Goal: Information Seeking & Learning: Learn about a topic

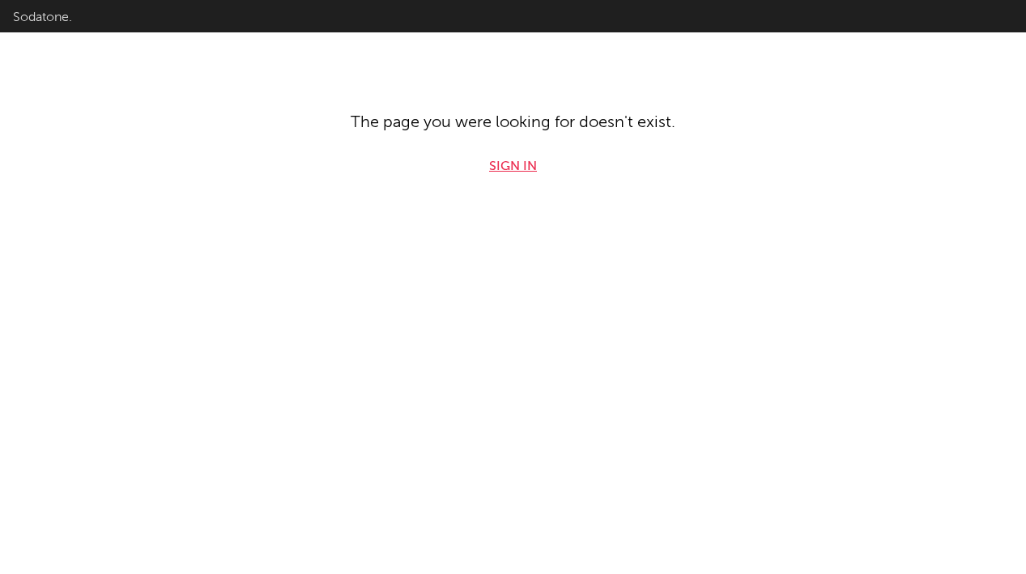
click at [518, 171] on link "Sign in" at bounding box center [513, 166] width 48 height 19
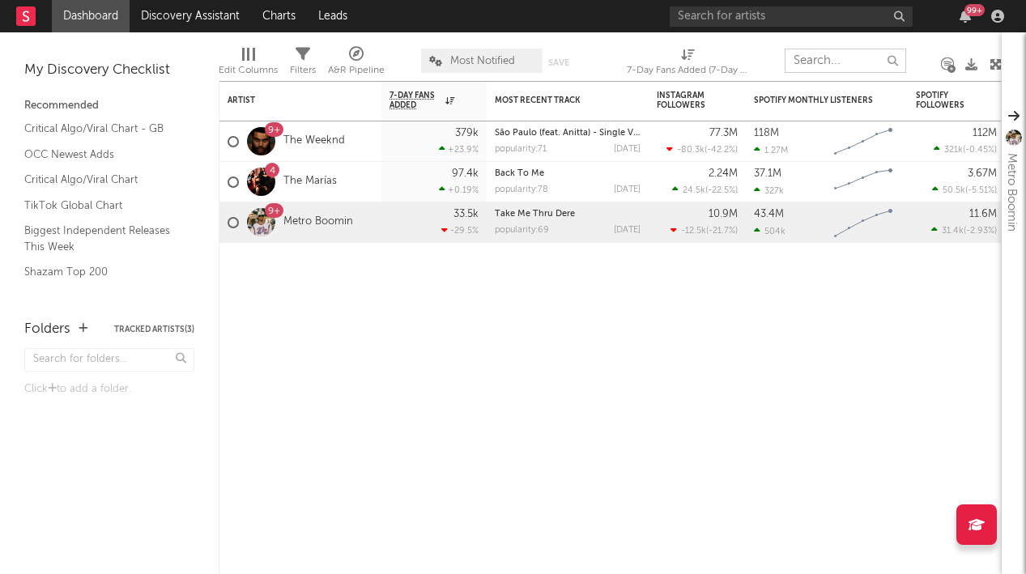
click at [824, 65] on input "text" at bounding box center [846, 61] width 122 height 24
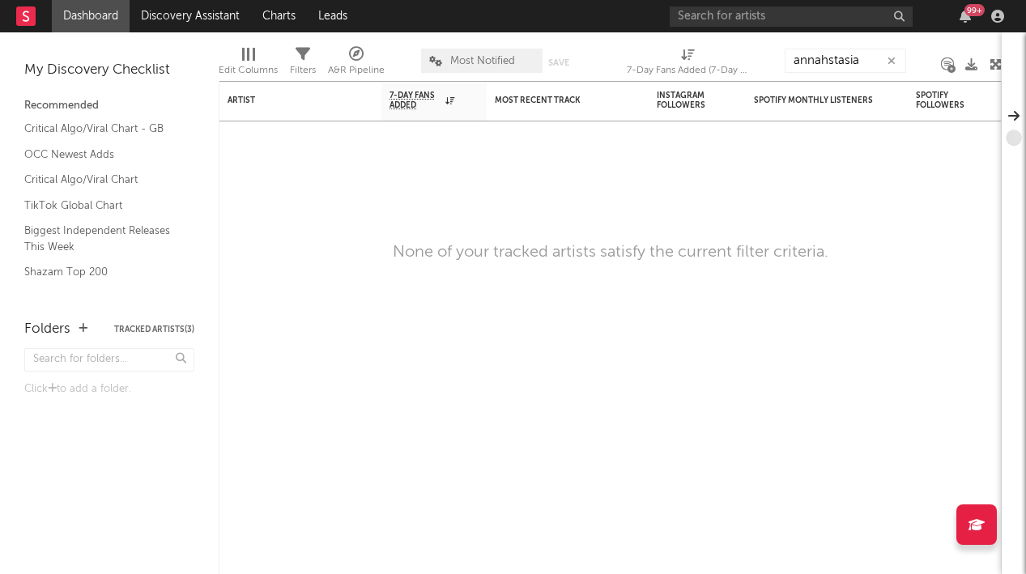
click at [369, 63] on div "A&R Pipeline" at bounding box center [356, 70] width 57 height 19
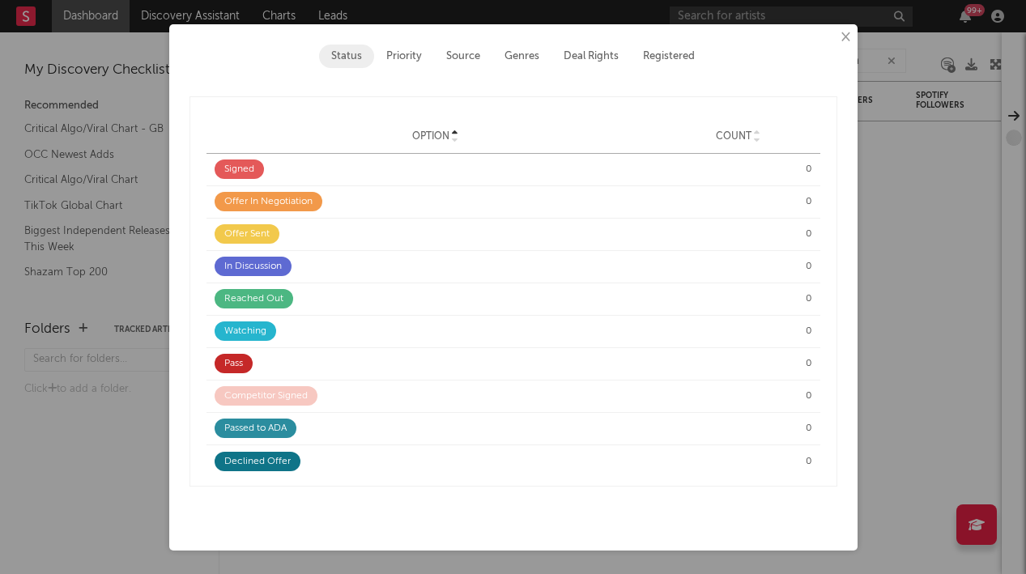
click at [846, 36] on button "×" at bounding box center [845, 37] width 18 height 18
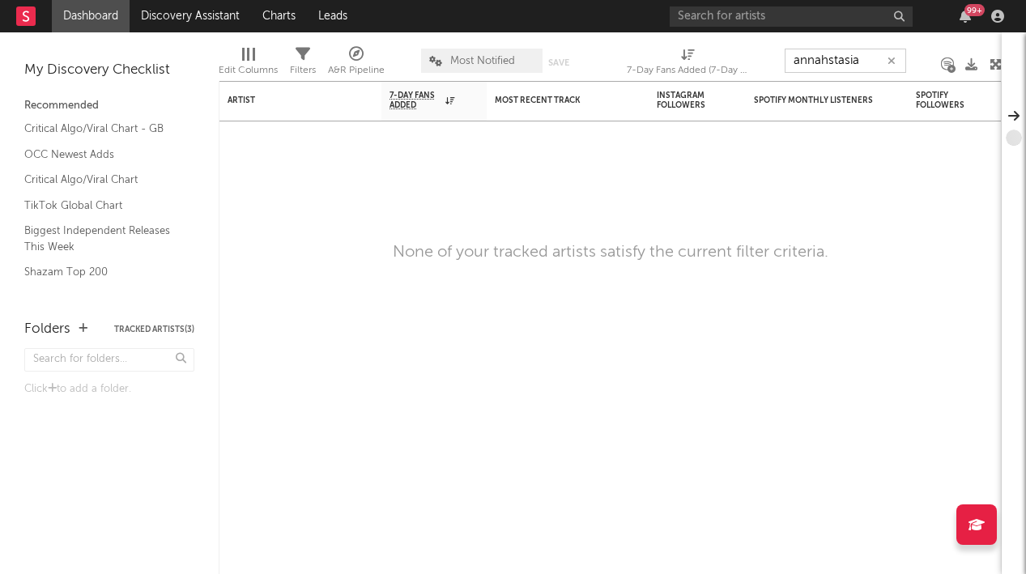
click at [858, 65] on input "annahstasia" at bounding box center [846, 61] width 122 height 24
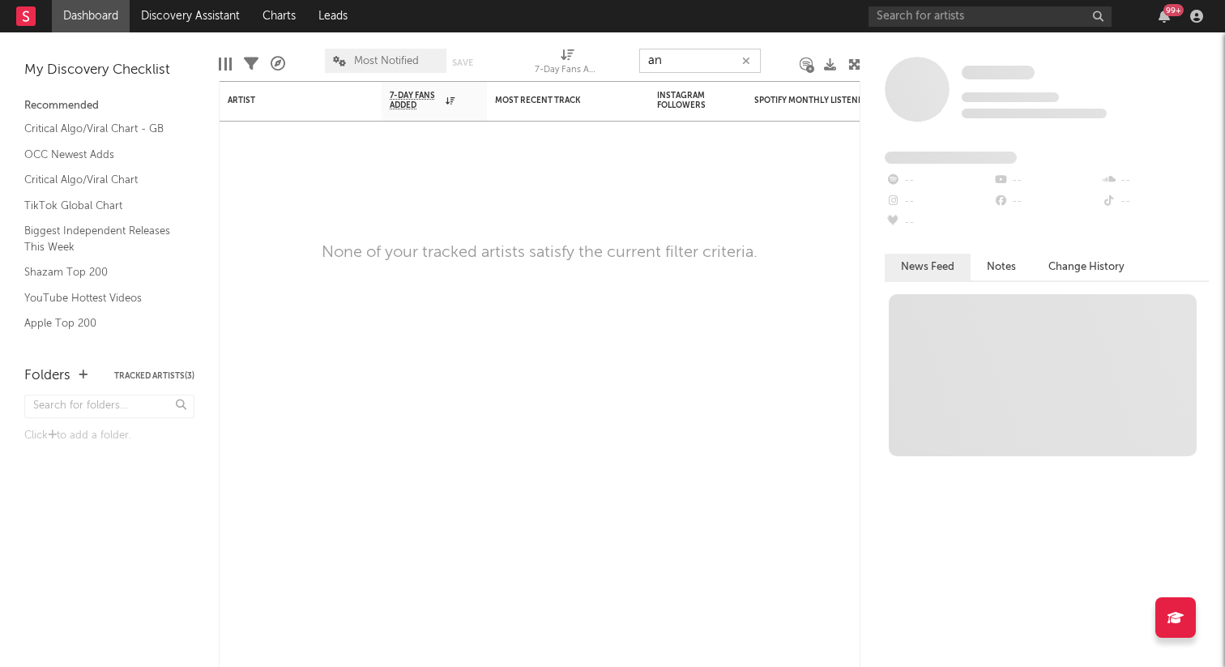
type input "a"
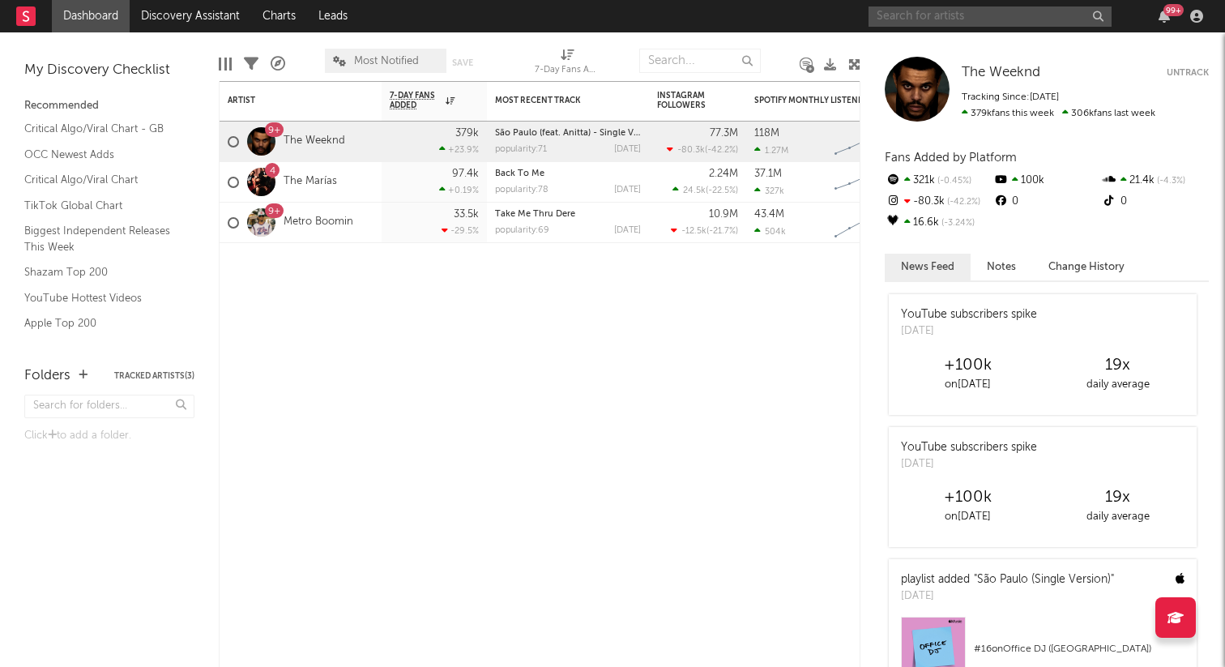
click at [956, 21] on input "text" at bounding box center [989, 16] width 243 height 20
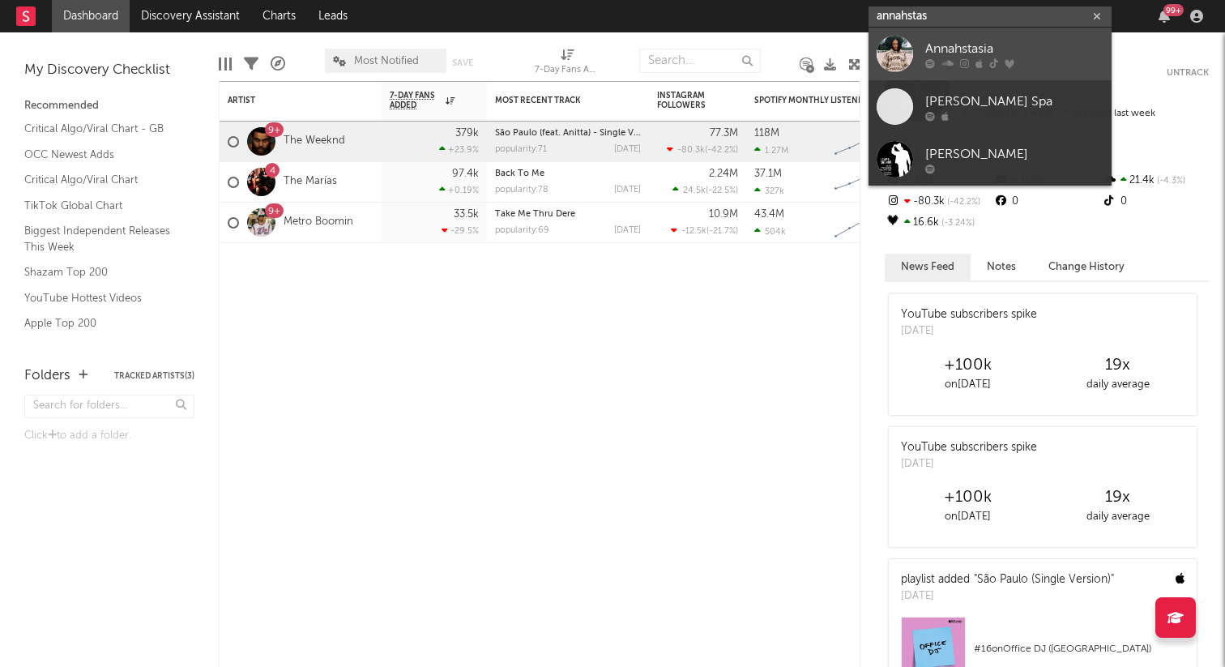
type input "annahstas"
click at [995, 58] on icon at bounding box center [993, 63] width 9 height 10
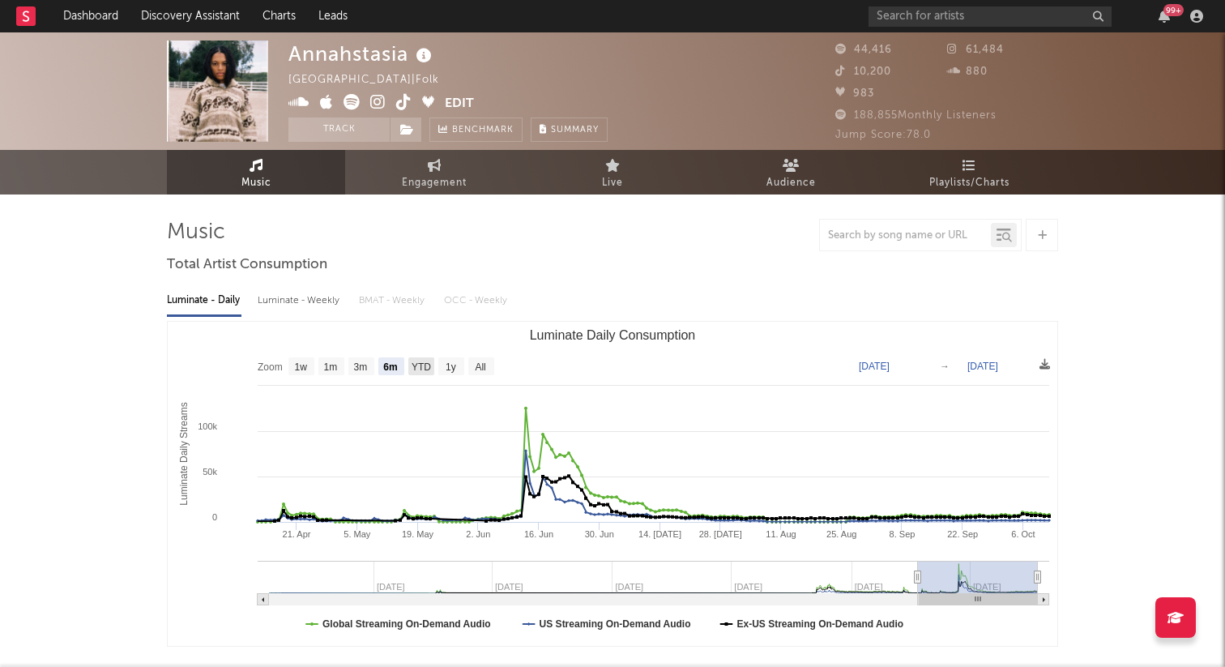
click at [425, 365] on text "YTD" at bounding box center [420, 366] width 19 height 11
select select "YTD"
type input "[DATE]"
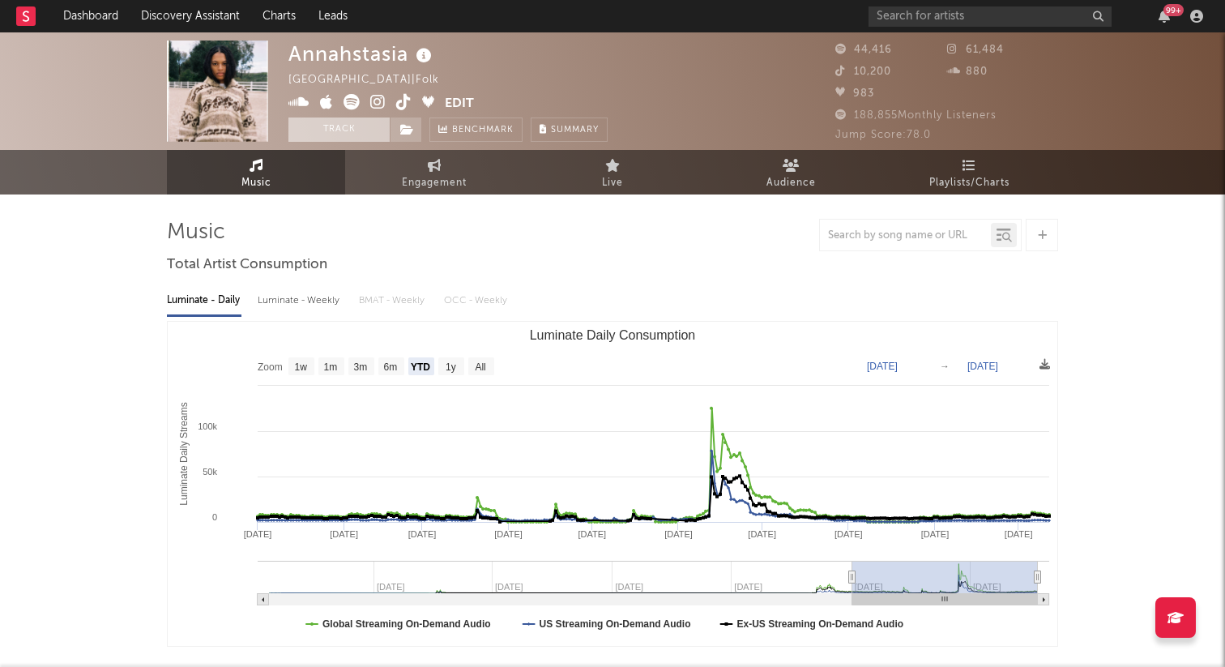
click at [330, 134] on button "Track" at bounding box center [338, 129] width 101 height 24
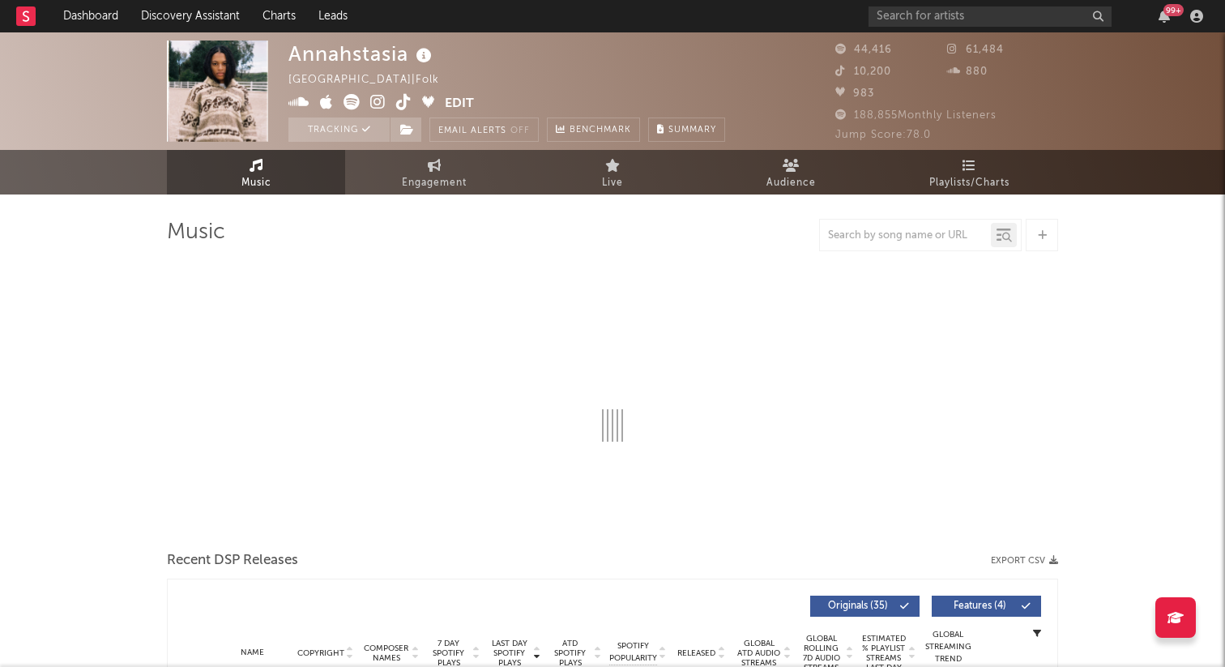
select select "6m"
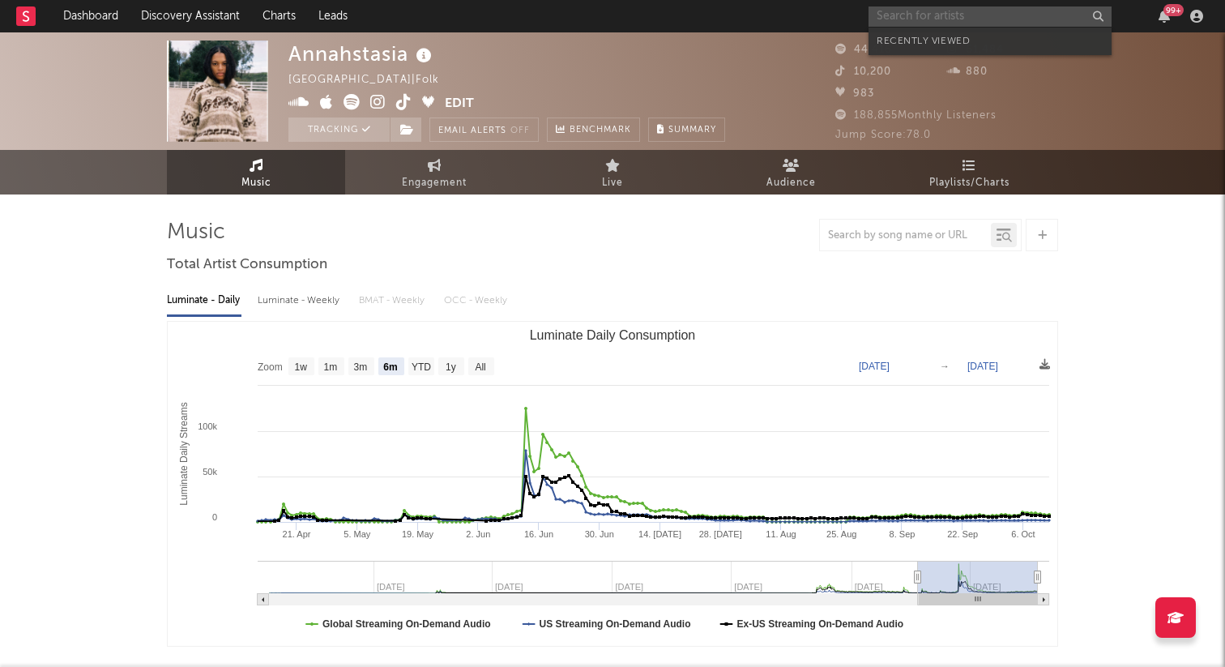
click at [903, 15] on input "text" at bounding box center [989, 16] width 243 height 20
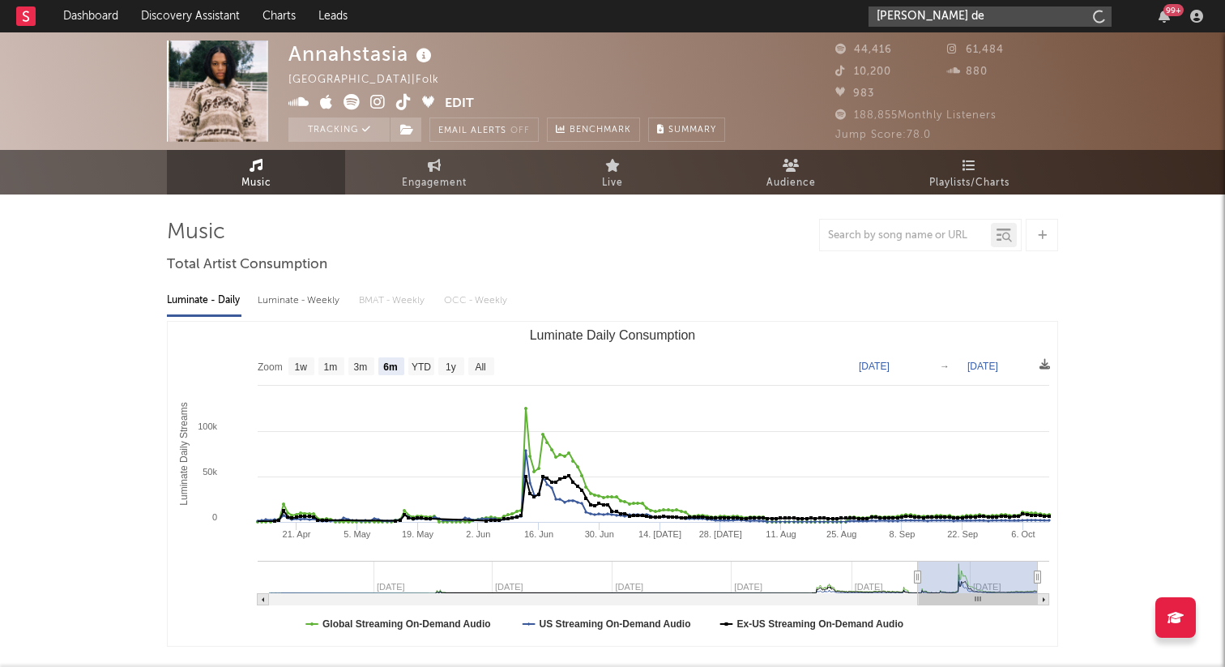
type input "[PERSON_NAME]"
drag, startPoint x: 943, startPoint y: 8, endPoint x: 823, endPoint y: 10, distance: 119.9
click at [823, 10] on nav "Dashboard Discovery Assistant Charts Leads [PERSON_NAME] 99 +" at bounding box center [612, 16] width 1225 height 32
drag, startPoint x: 946, startPoint y: 20, endPoint x: 825, endPoint y: 16, distance: 120.8
click at [825, 16] on nav "Dashboard Discovery Assistant Charts Leads [PERSON_NAME] 99 +" at bounding box center [612, 16] width 1225 height 32
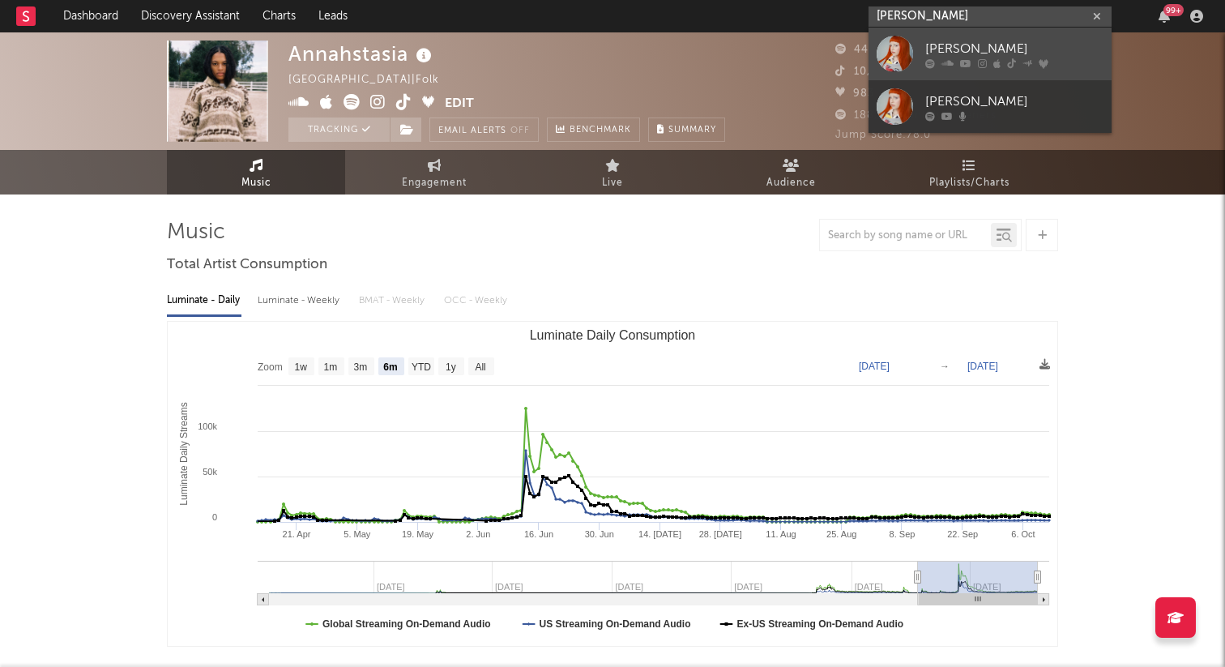
type input "[PERSON_NAME]"
click at [893, 46] on div at bounding box center [894, 54] width 36 height 36
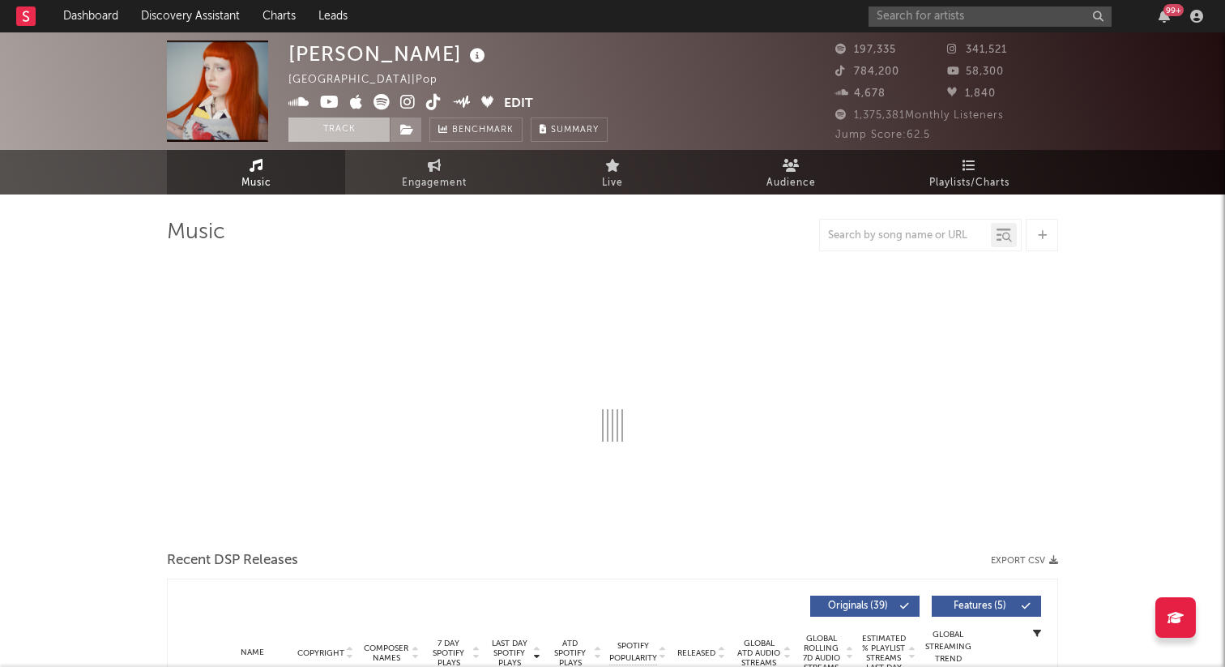
select select "6m"
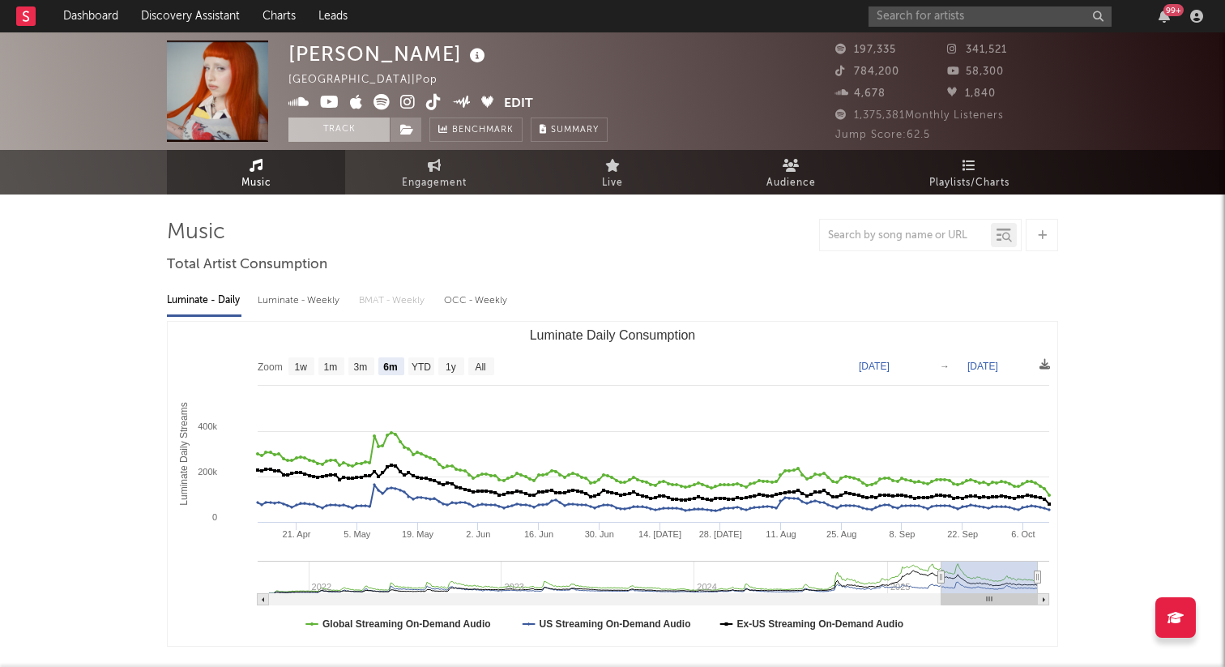
click at [336, 126] on button "Track" at bounding box center [338, 129] width 101 height 24
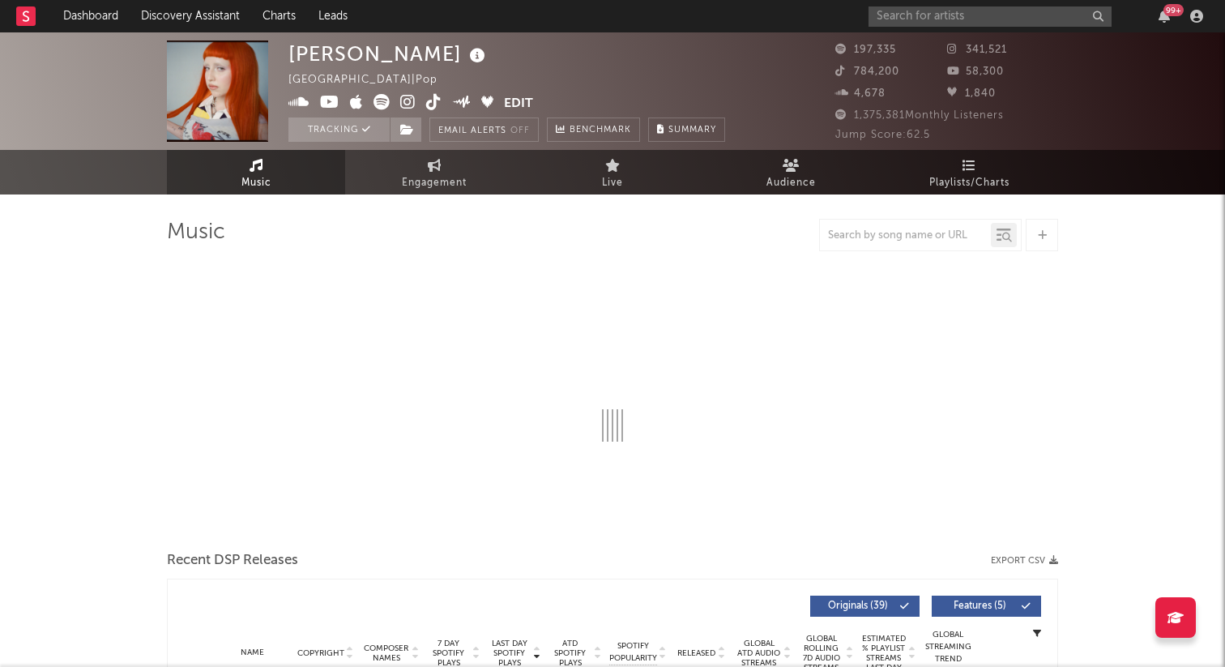
select select "6m"
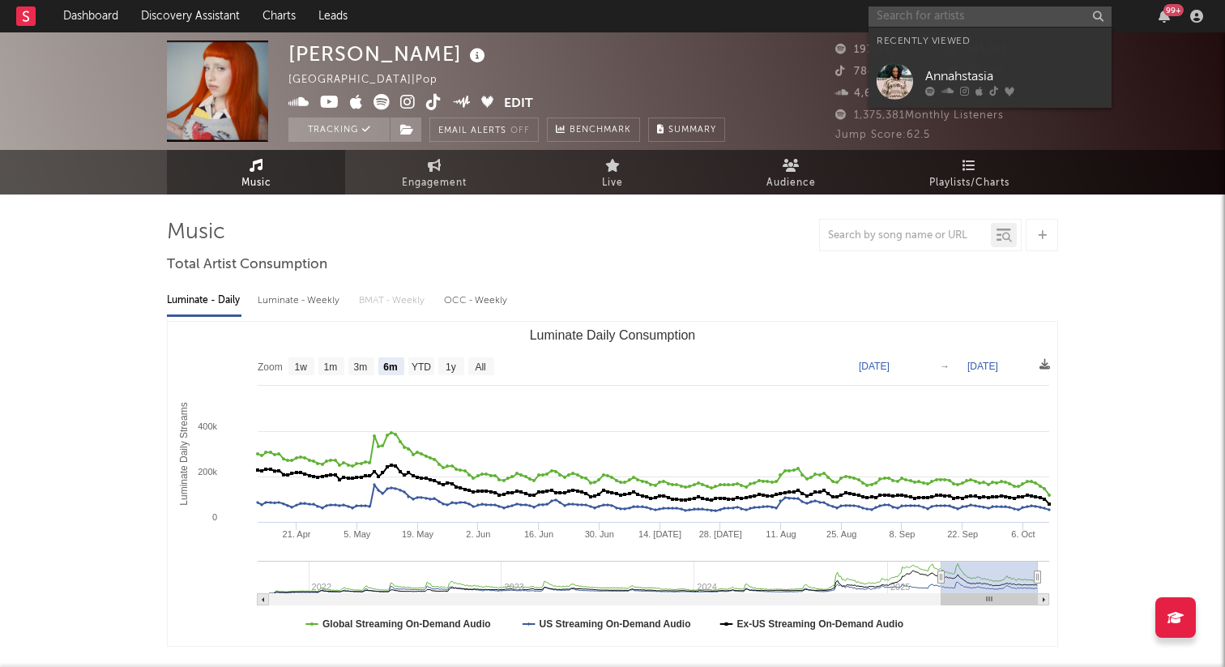
click at [892, 19] on input "text" at bounding box center [989, 16] width 243 height 20
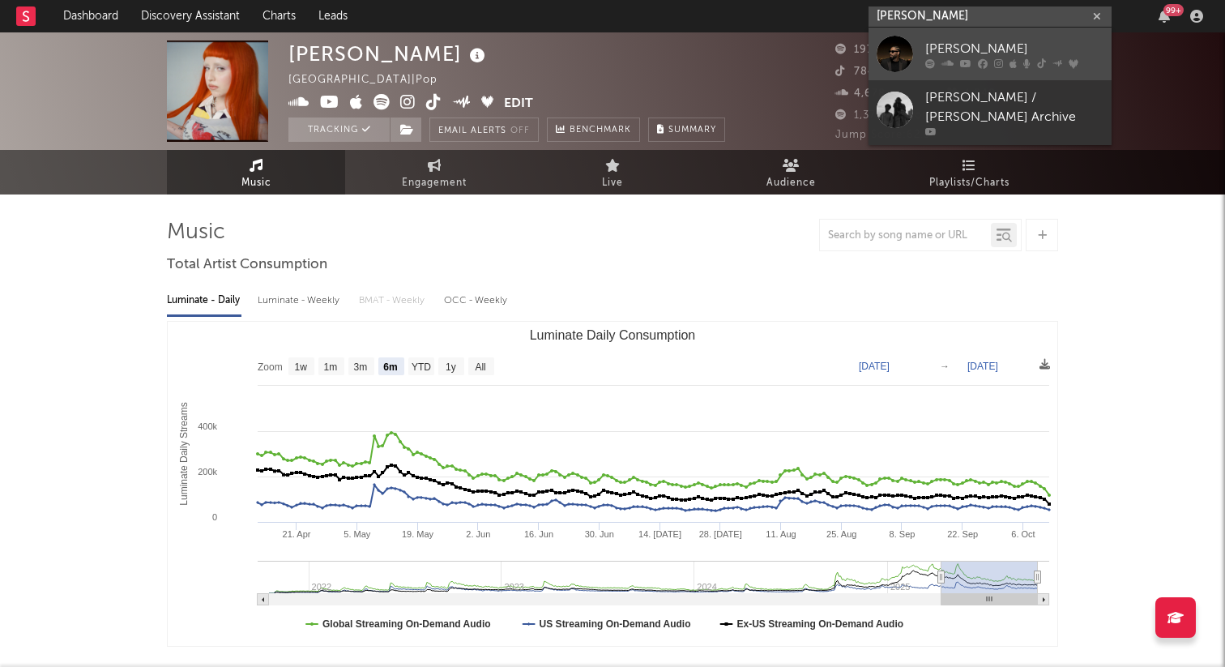
type input "[PERSON_NAME]"
click at [919, 45] on link "[PERSON_NAME]" at bounding box center [989, 54] width 243 height 53
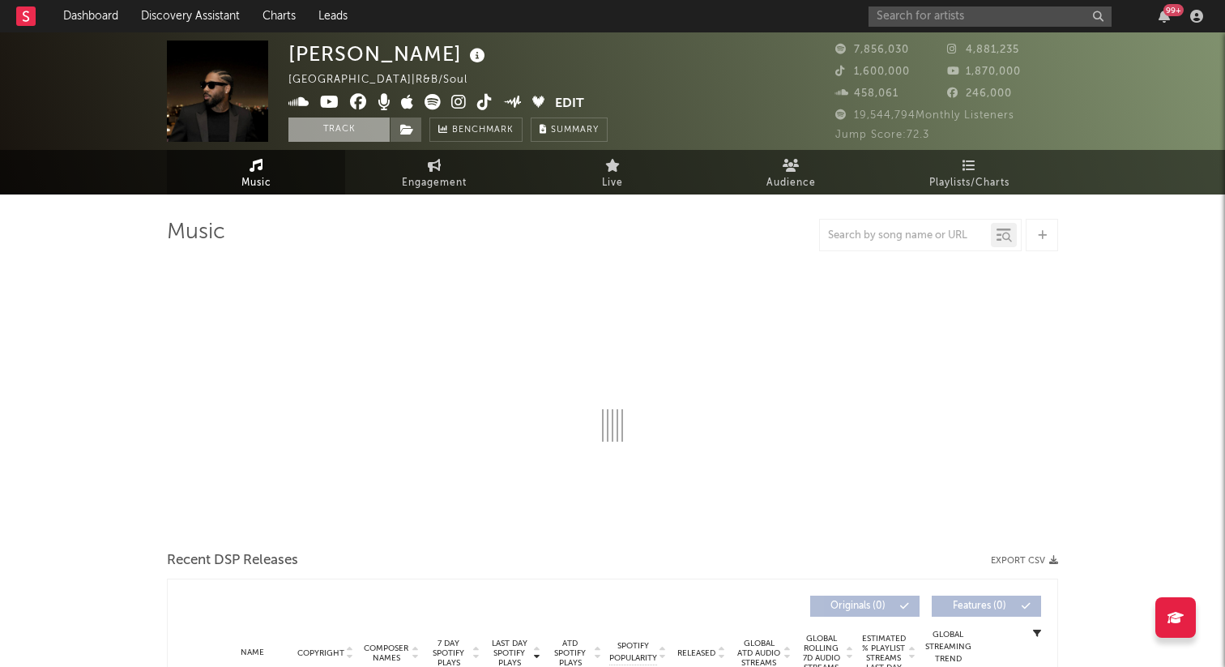
click at [313, 130] on button "Track" at bounding box center [338, 129] width 101 height 24
click at [1009, 13] on input "text" at bounding box center [989, 16] width 243 height 20
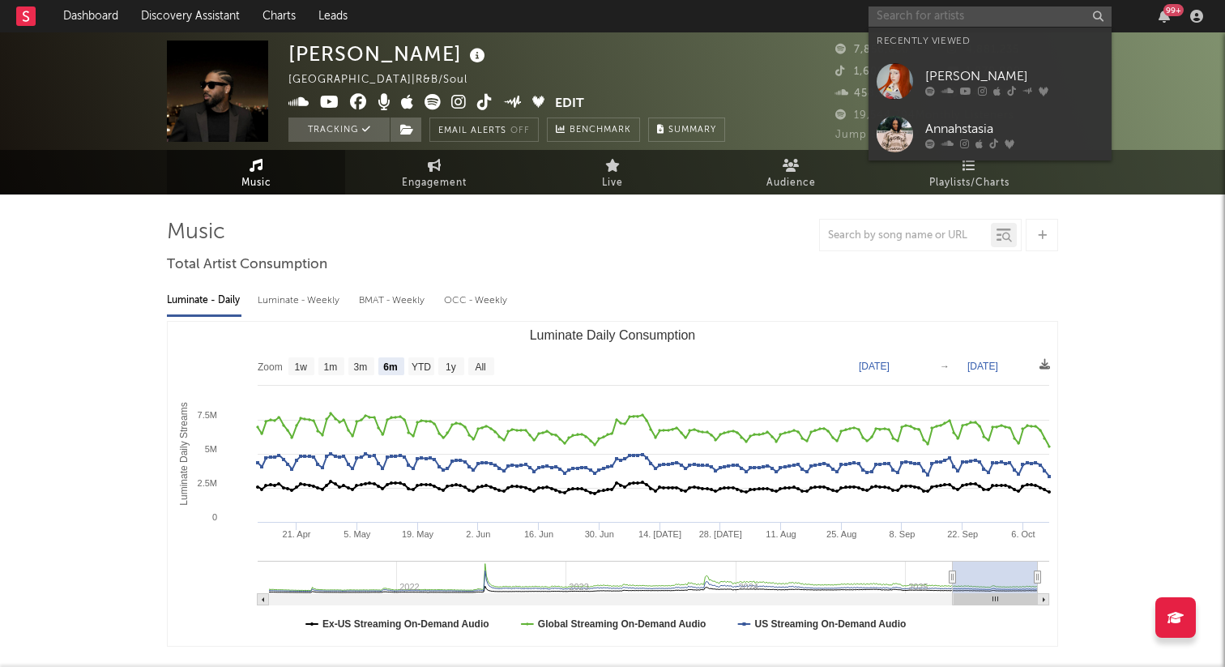
select select "6m"
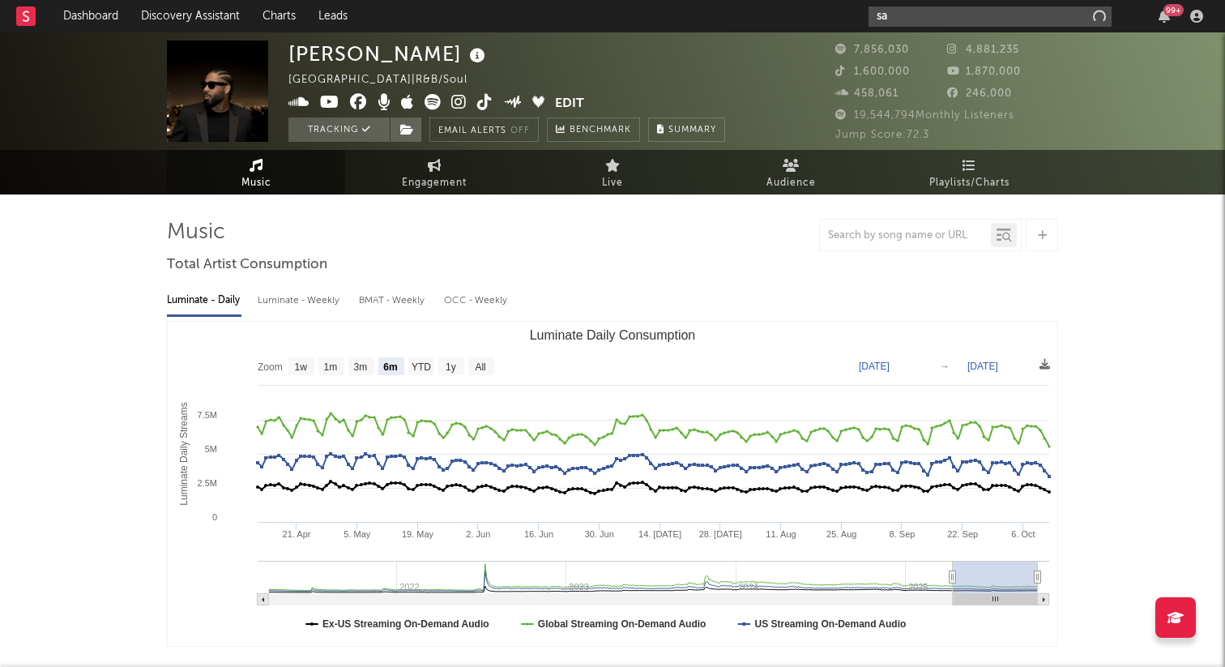
type input "s"
click at [954, 19] on input "montell fish" at bounding box center [989, 16] width 243 height 20
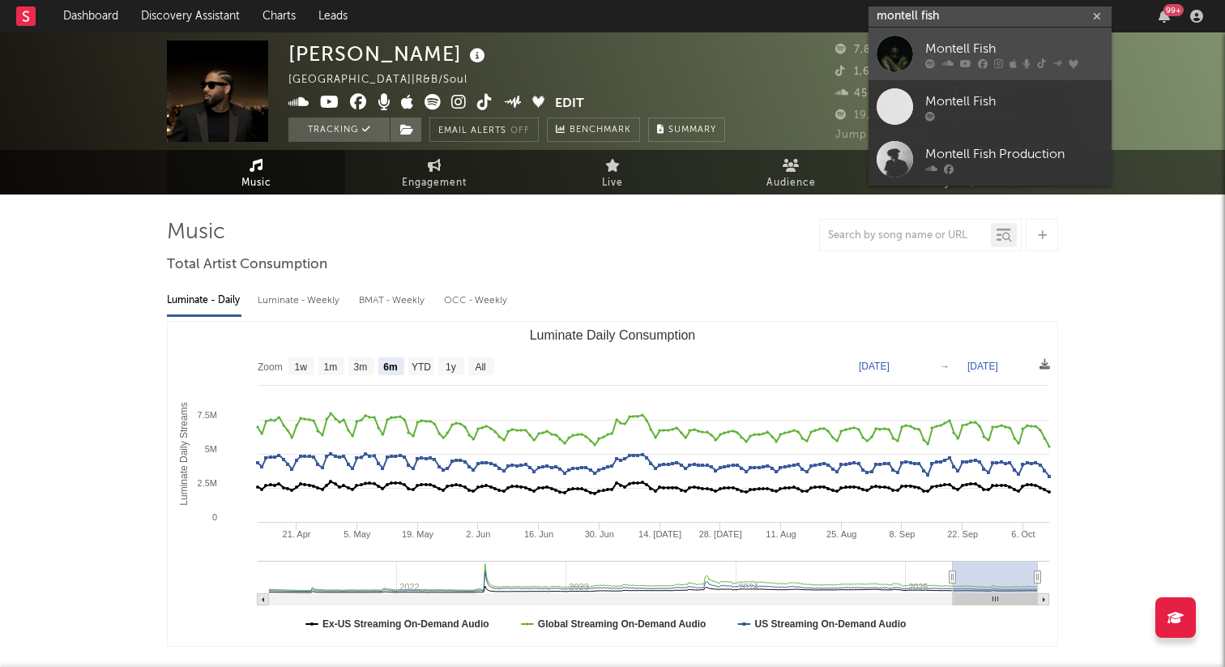
type input "montell fish"
click at [897, 48] on div at bounding box center [894, 54] width 36 height 36
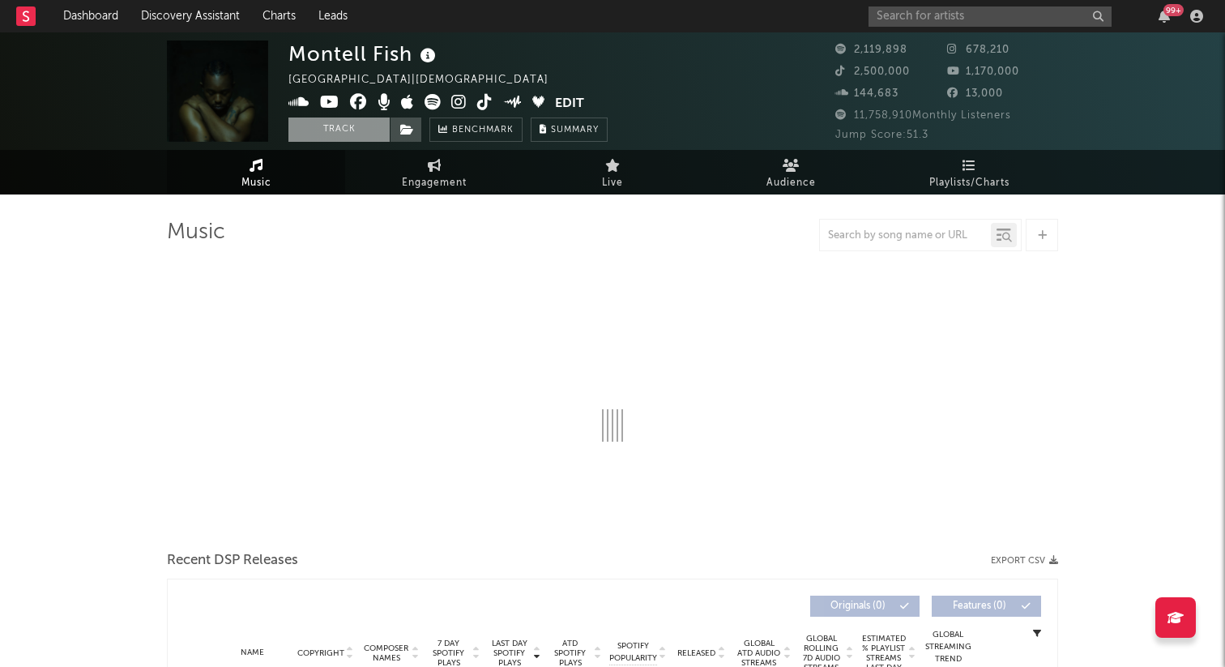
click at [347, 136] on button "Track" at bounding box center [338, 129] width 101 height 24
click at [970, 19] on input "text" at bounding box center [989, 16] width 243 height 20
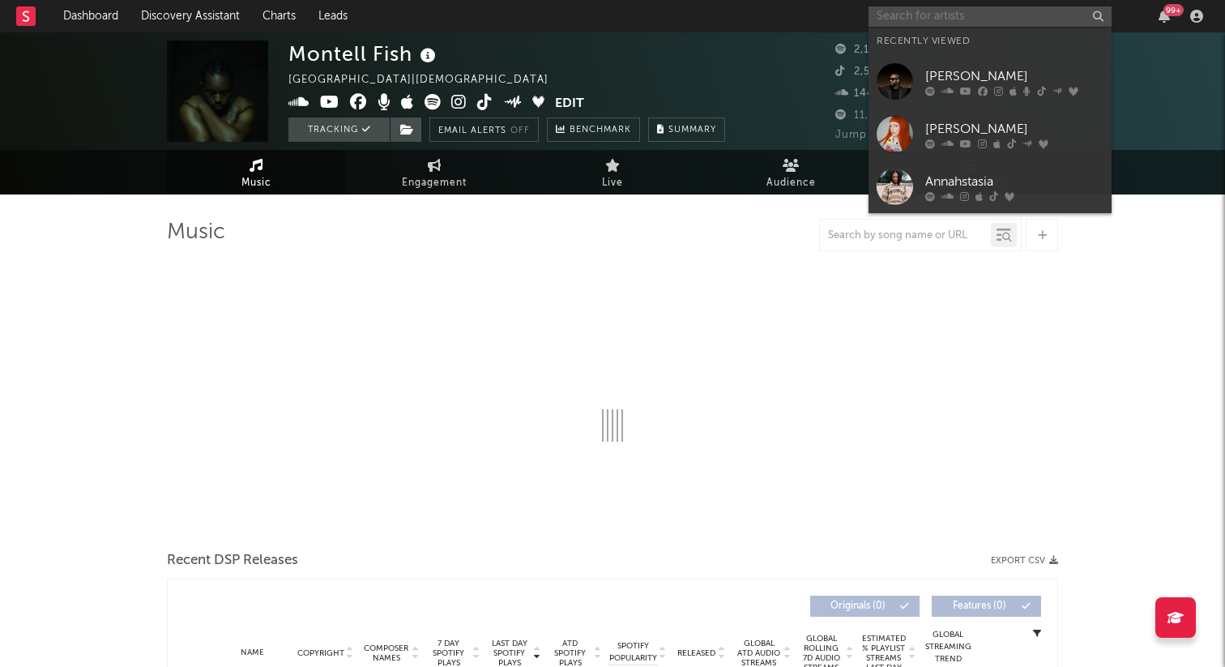
select select "6m"
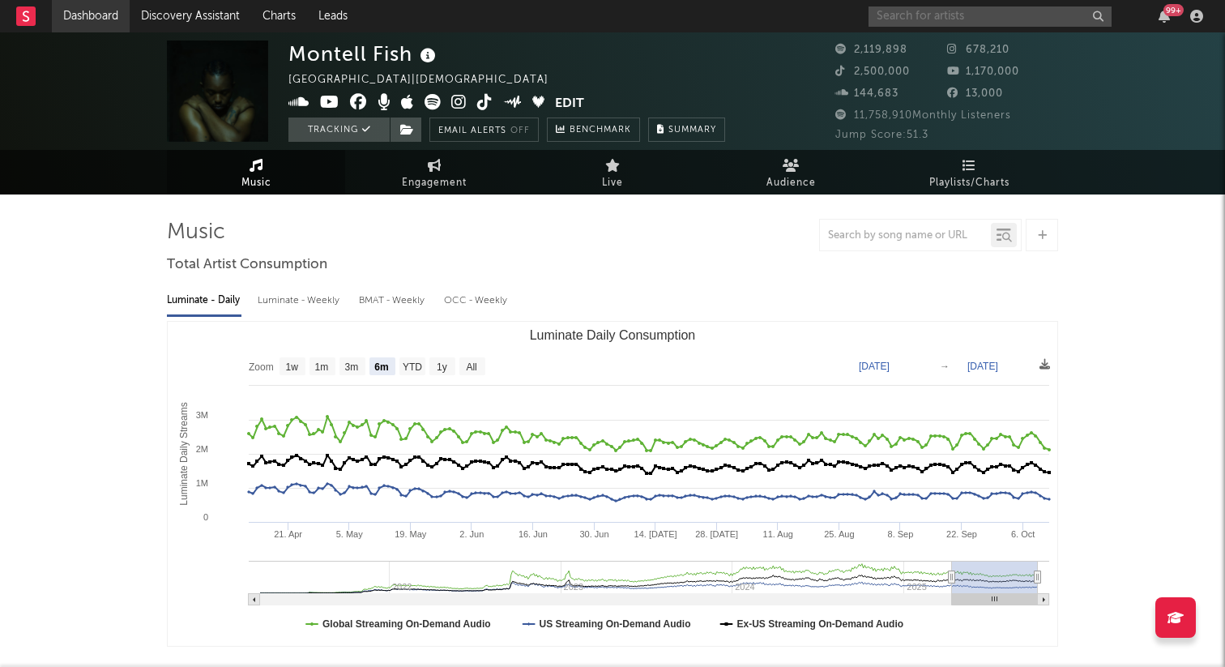
select select "6m"
click at [897, 21] on input "text" at bounding box center [989, 16] width 243 height 20
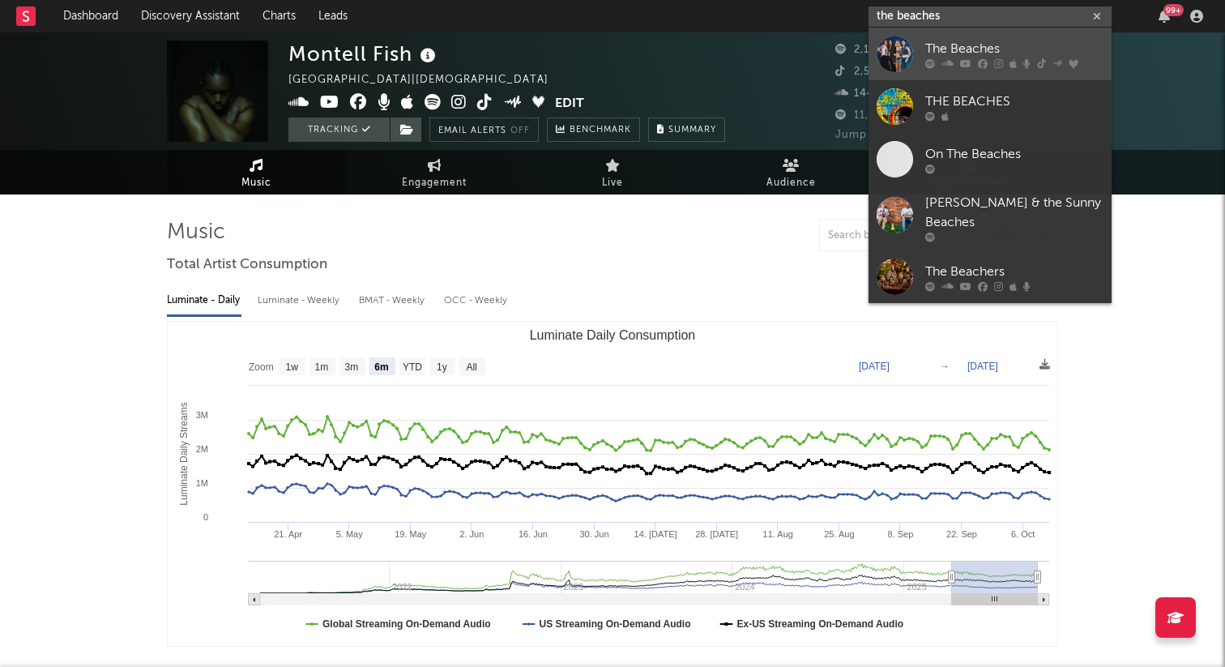
type input "the beaches"
click at [964, 47] on div "The Beaches" at bounding box center [1014, 48] width 178 height 19
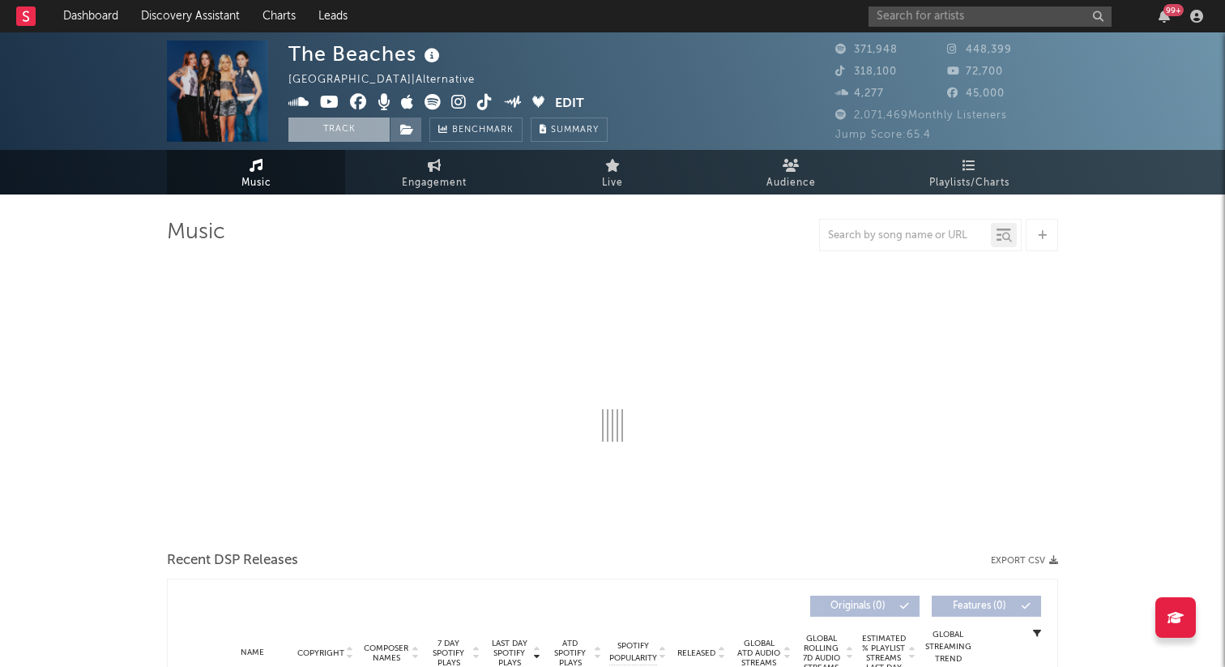
click at [339, 126] on button "Track" at bounding box center [338, 129] width 101 height 24
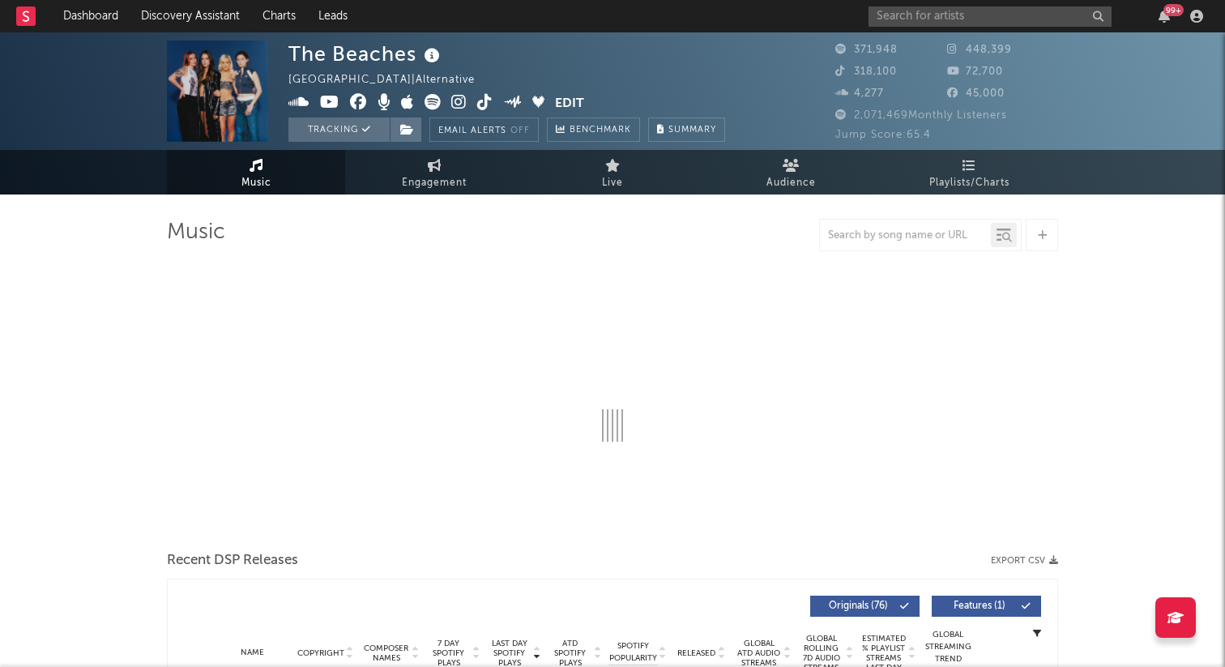
select select "6m"
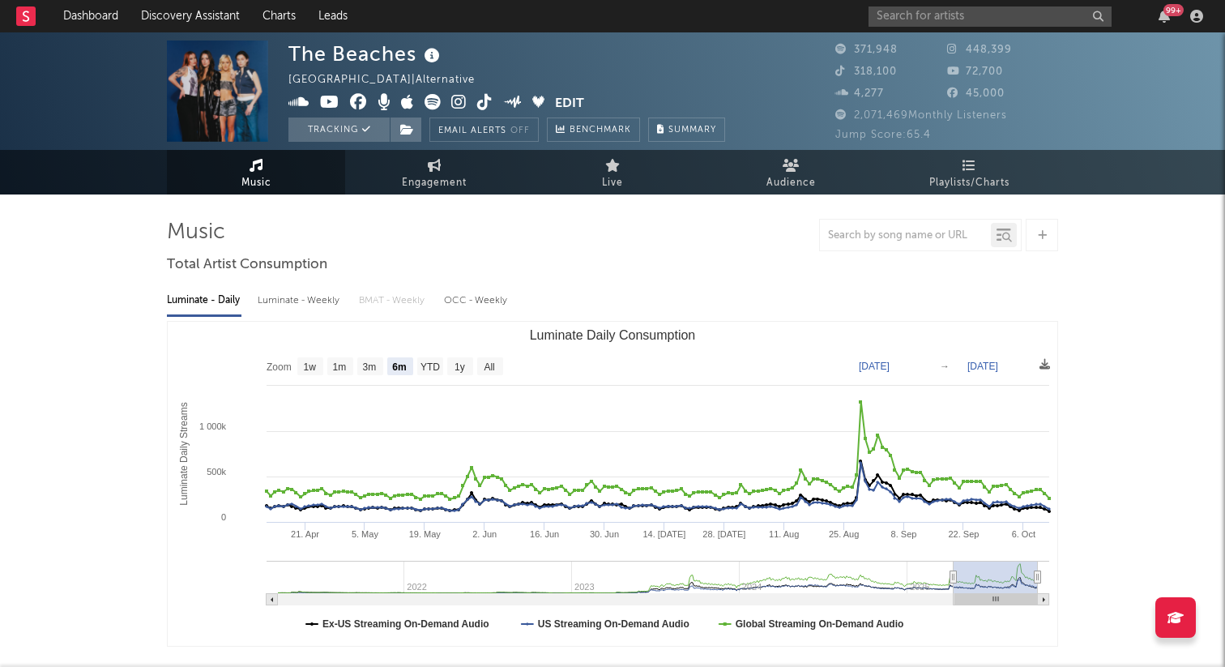
select select "6m"
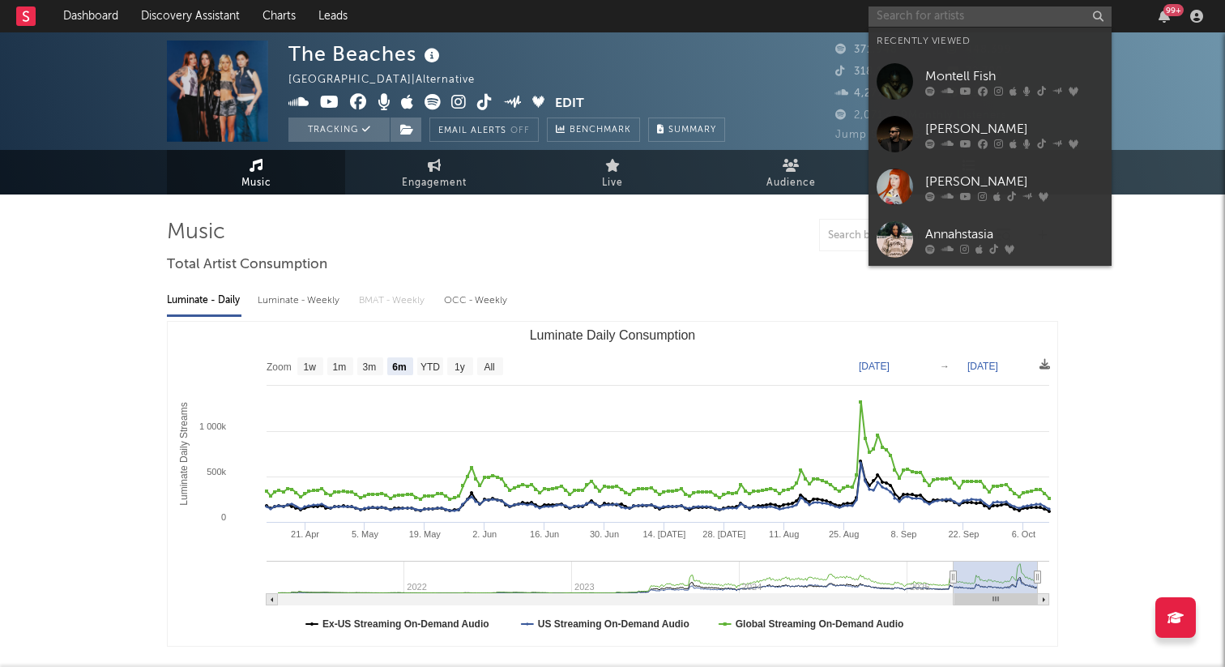
click at [923, 13] on input "text" at bounding box center [989, 16] width 243 height 20
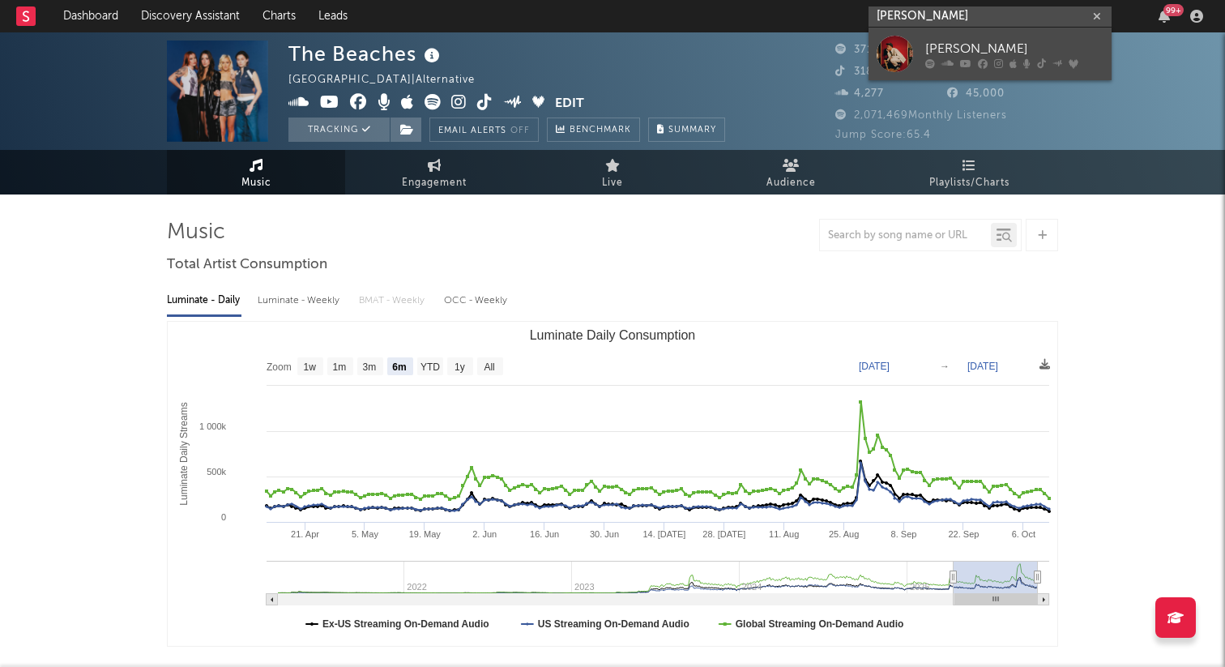
type input "[PERSON_NAME]"
click at [889, 45] on div at bounding box center [894, 54] width 36 height 36
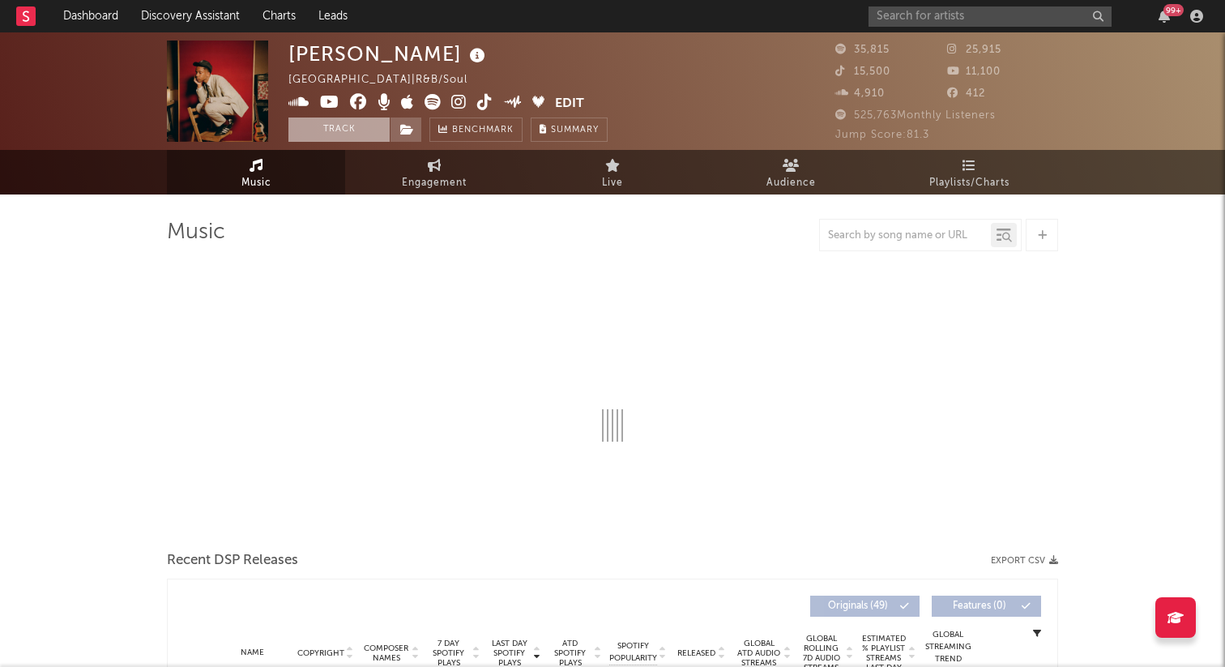
select select "6m"
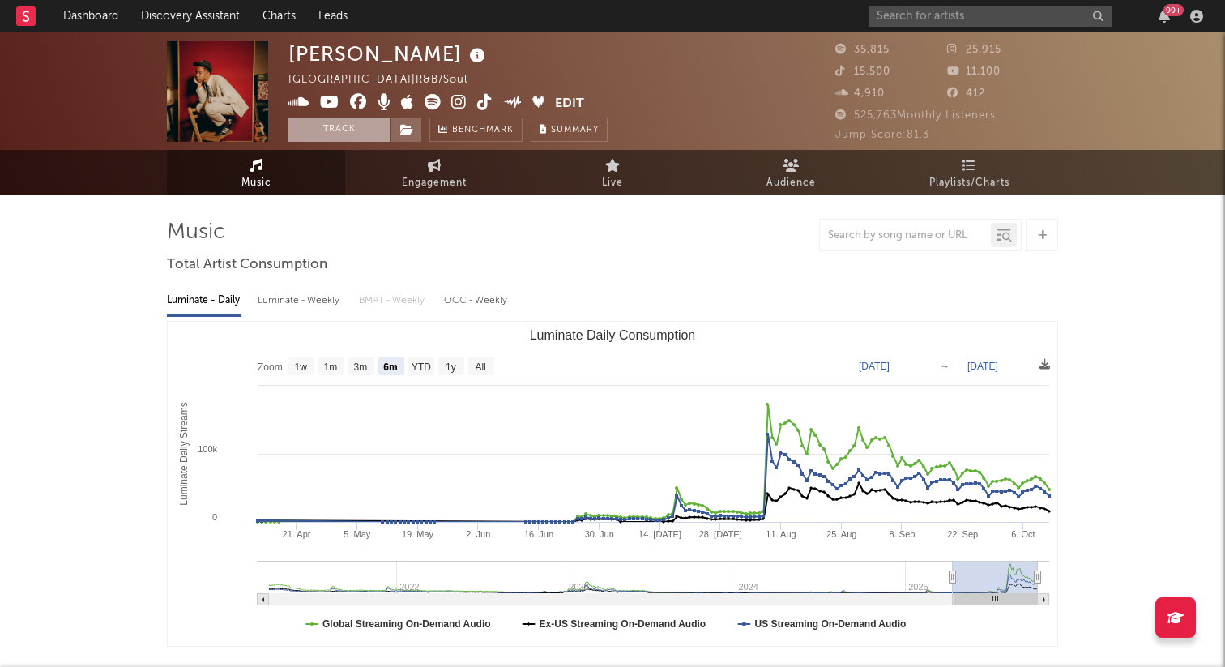
click at [336, 130] on button "Track" at bounding box center [338, 129] width 101 height 24
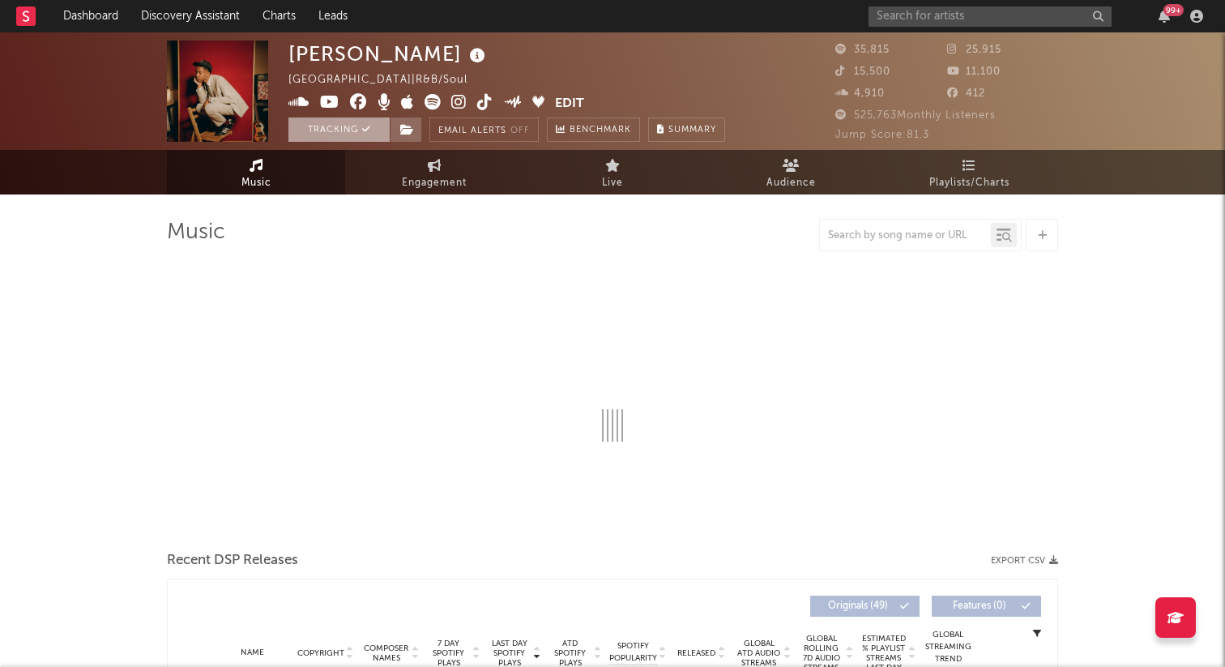
select select "6m"
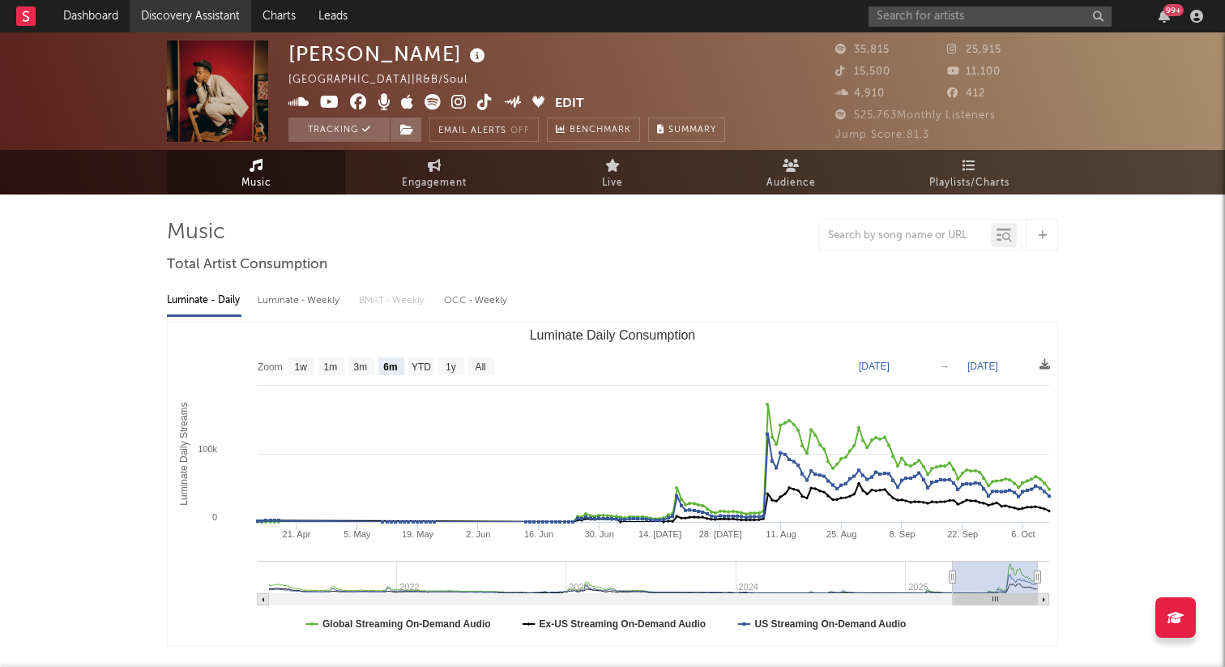
click at [163, 6] on link "Discovery Assistant" at bounding box center [191, 16] width 122 height 32
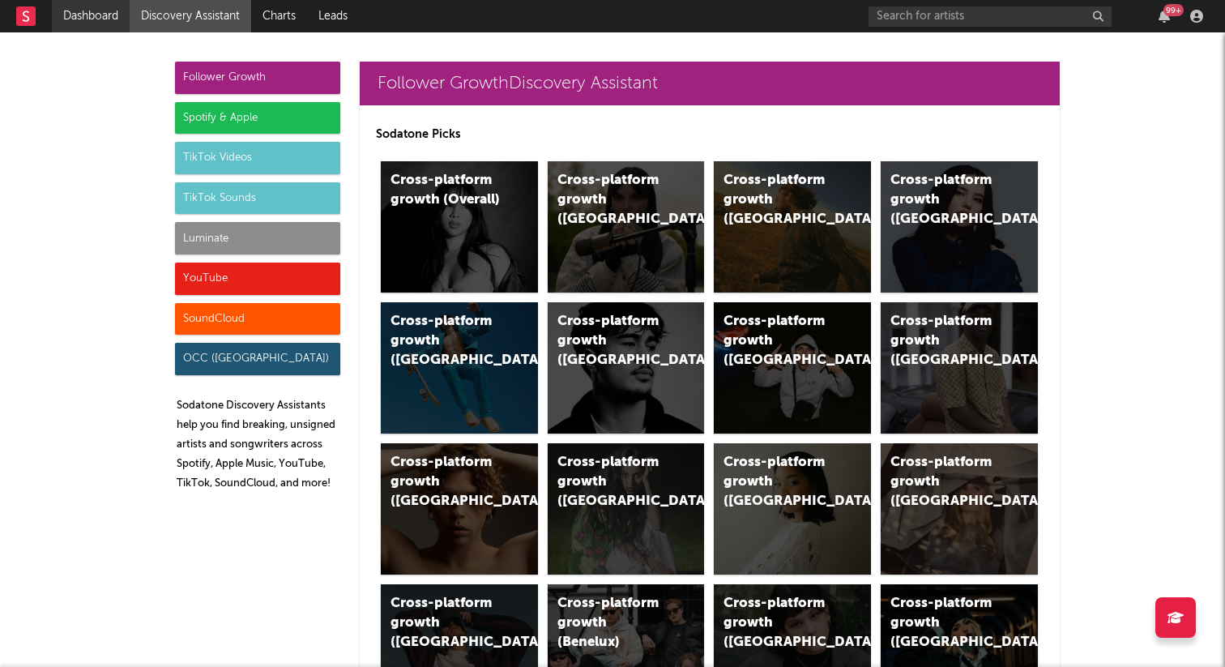
click at [75, 19] on link "Dashboard" at bounding box center [91, 16] width 78 height 32
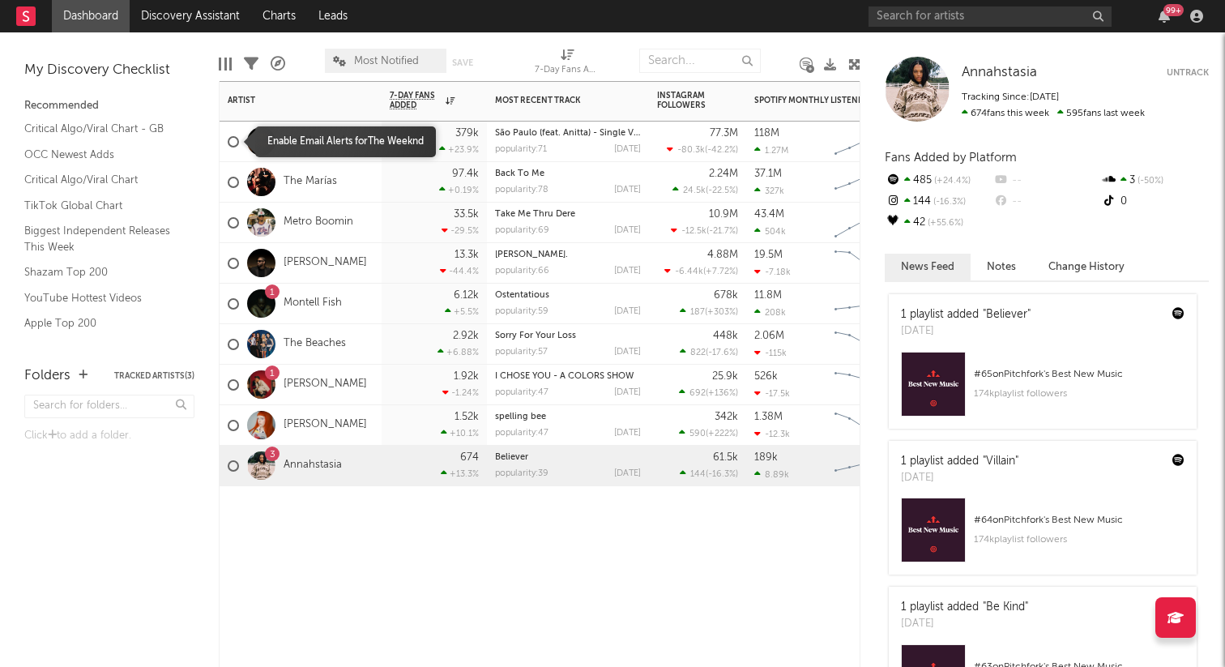
click at [232, 143] on div at bounding box center [233, 141] width 11 height 11
click at [228, 143] on input "checkbox" at bounding box center [228, 141] width 0 height 15
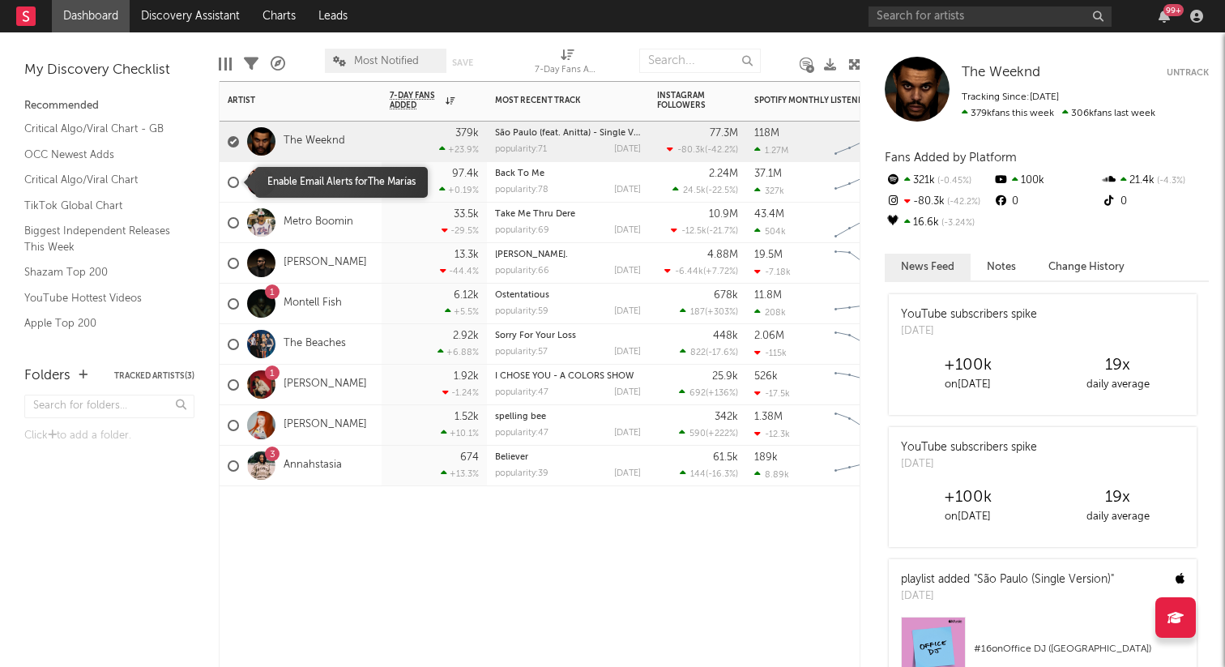
click at [232, 184] on div at bounding box center [233, 182] width 11 height 11
click at [228, 184] on input "checkbox" at bounding box center [228, 182] width 0 height 15
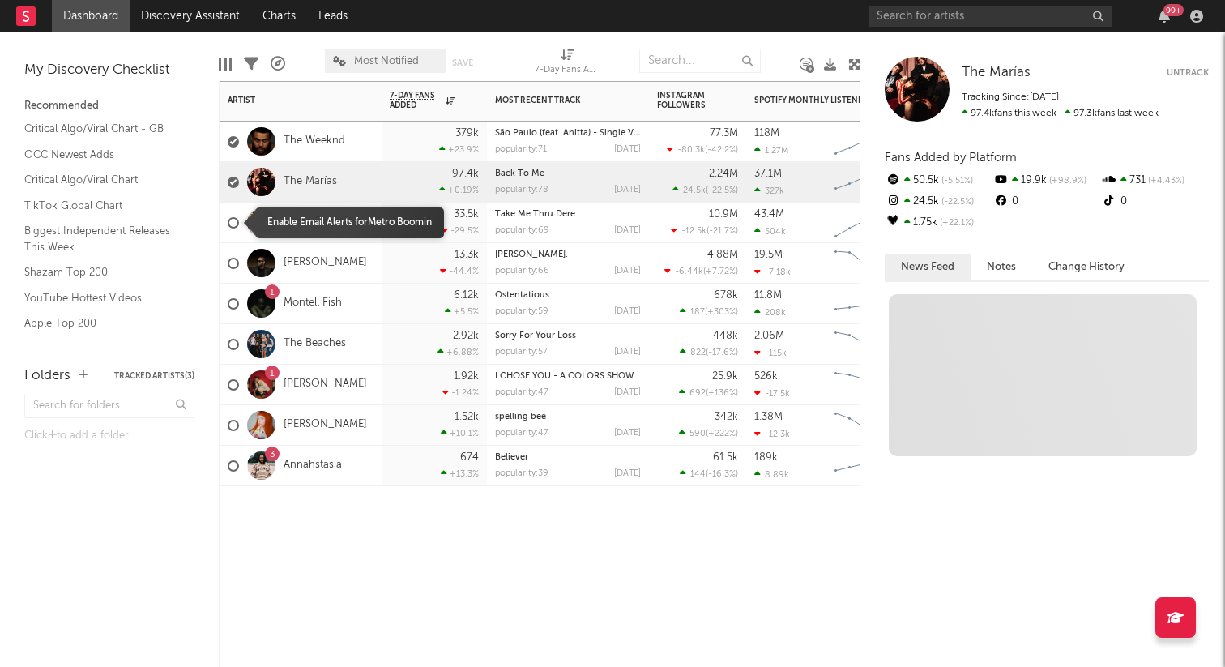
click at [232, 222] on div at bounding box center [233, 222] width 11 height 11
click at [228, 222] on input "checkbox" at bounding box center [228, 222] width 0 height 15
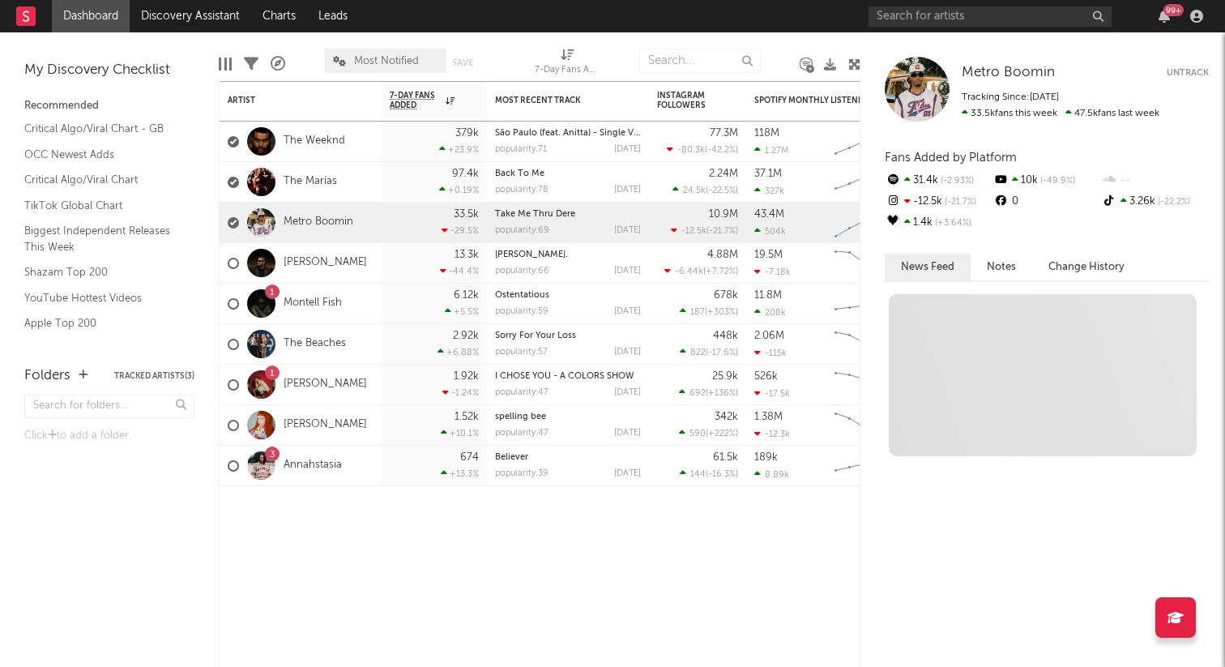
click at [1025, 71] on button "Untrack" at bounding box center [1187, 73] width 42 height 16
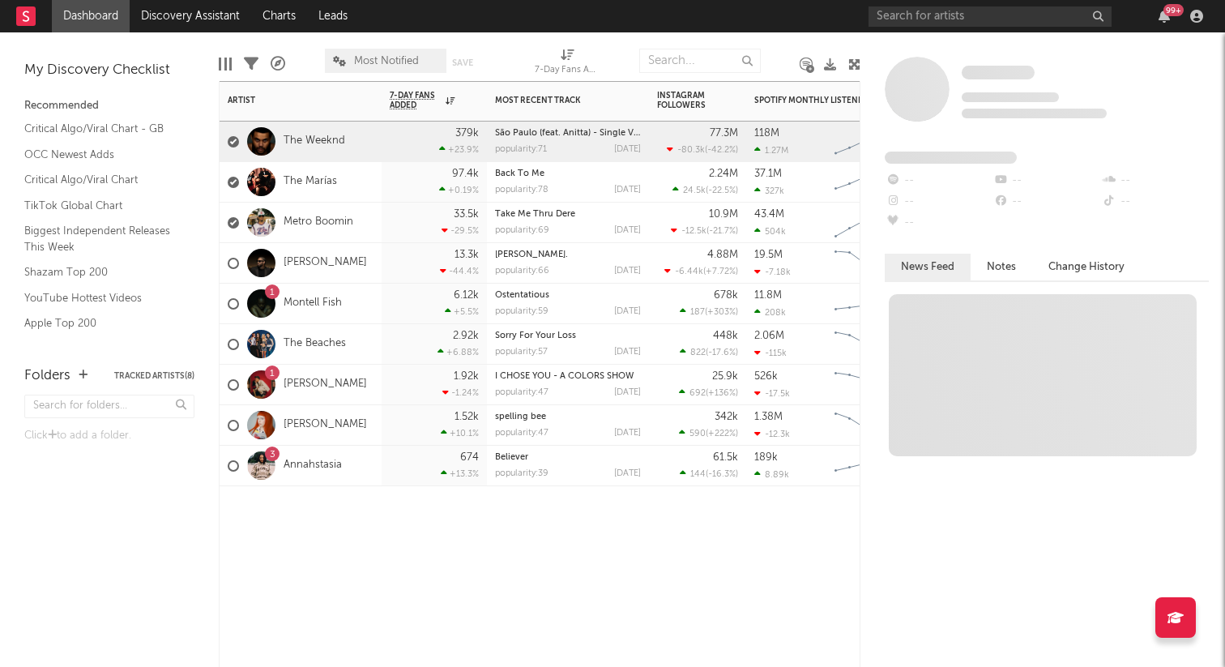
click at [375, 142] on div "The Weeknd" at bounding box center [301, 142] width 162 height 41
click at [364, 218] on div "Metro Boomin" at bounding box center [301, 223] width 162 height 41
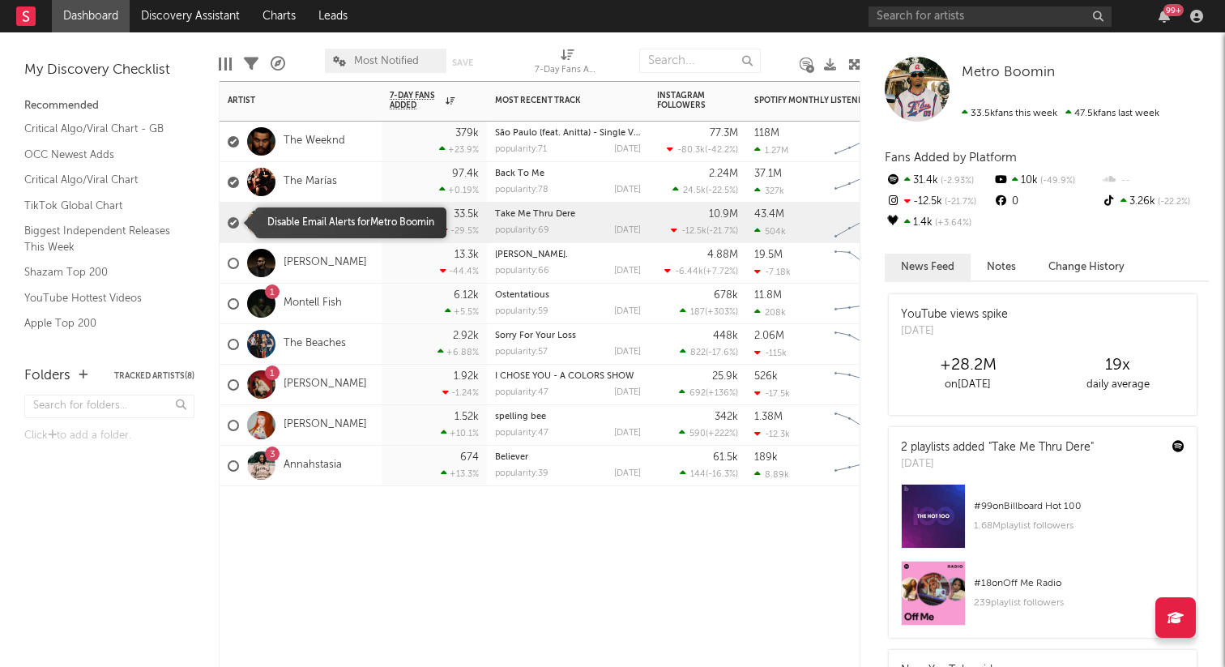
click at [234, 219] on div at bounding box center [233, 222] width 11 height 11
click at [228, 219] on input "checkbox" at bounding box center [228, 222] width 0 height 15
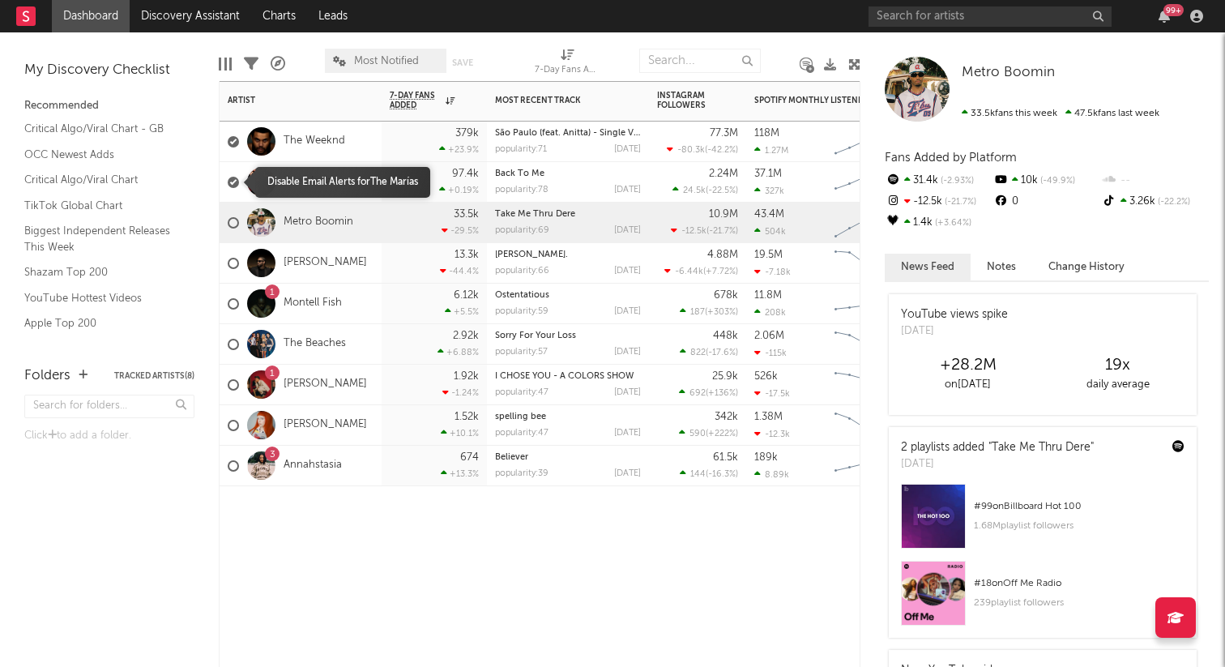
click at [232, 183] on div at bounding box center [233, 182] width 11 height 11
click at [228, 183] on input "checkbox" at bounding box center [228, 182] width 0 height 15
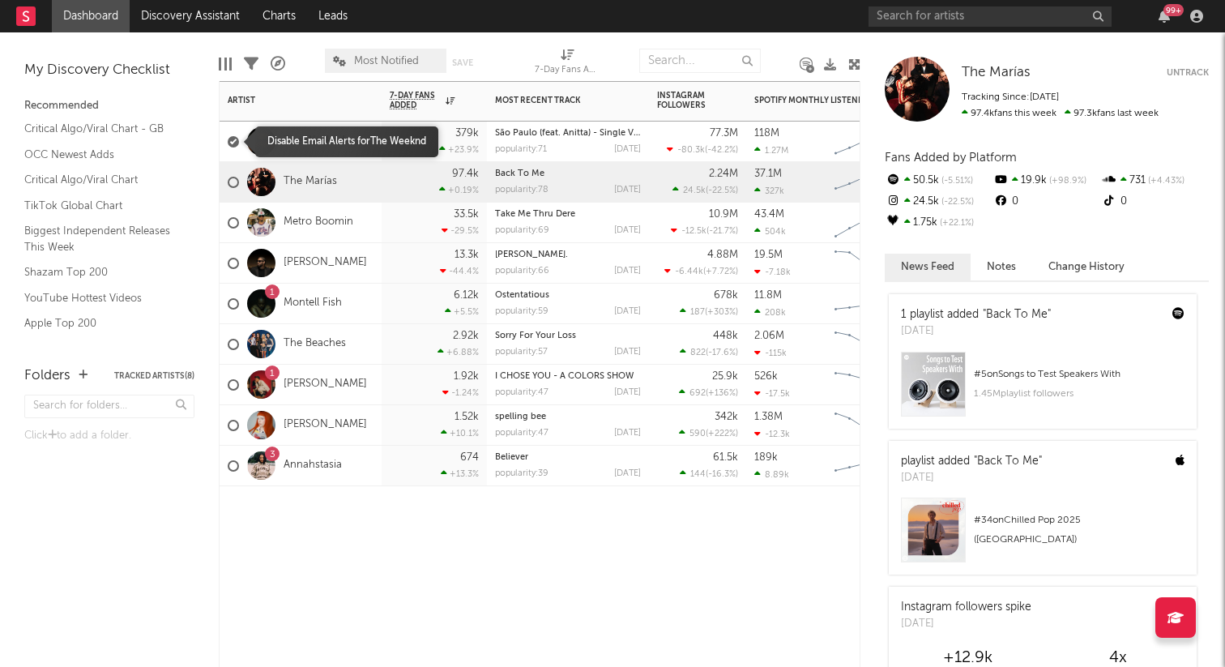
click at [230, 141] on div at bounding box center [233, 141] width 11 height 11
click at [228, 141] on input "checkbox" at bounding box center [228, 141] width 0 height 15
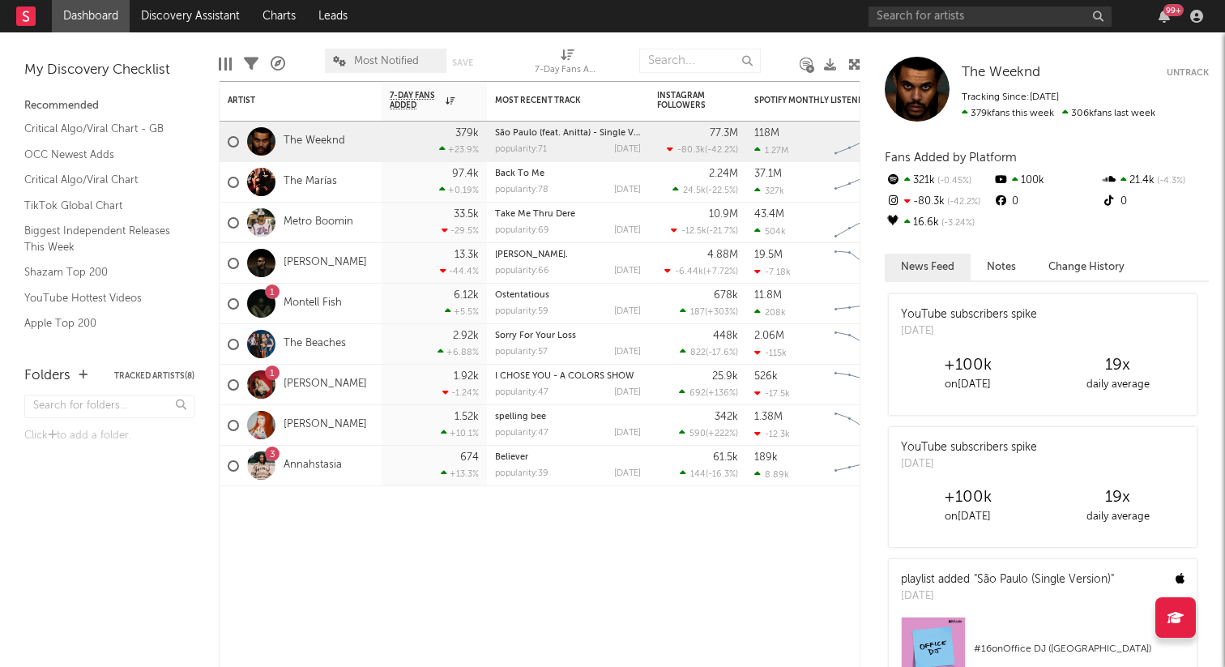
click at [1025, 71] on button "Untrack" at bounding box center [1187, 73] width 42 height 16
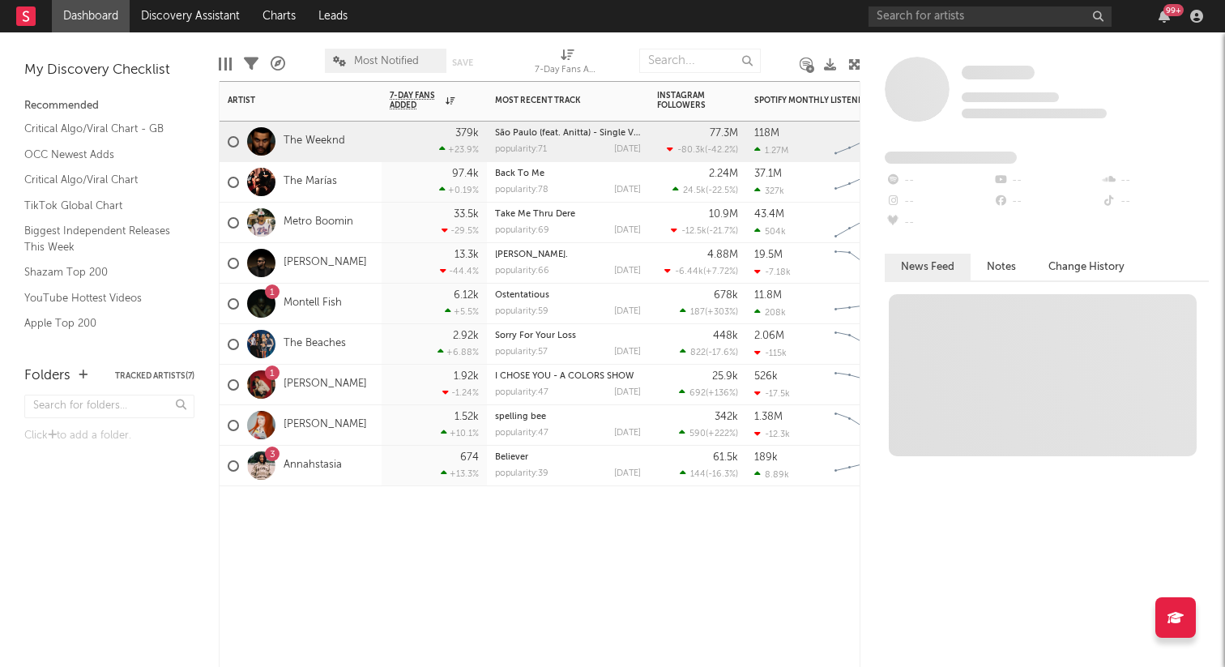
click at [372, 181] on div "The Marías" at bounding box center [301, 182] width 162 height 41
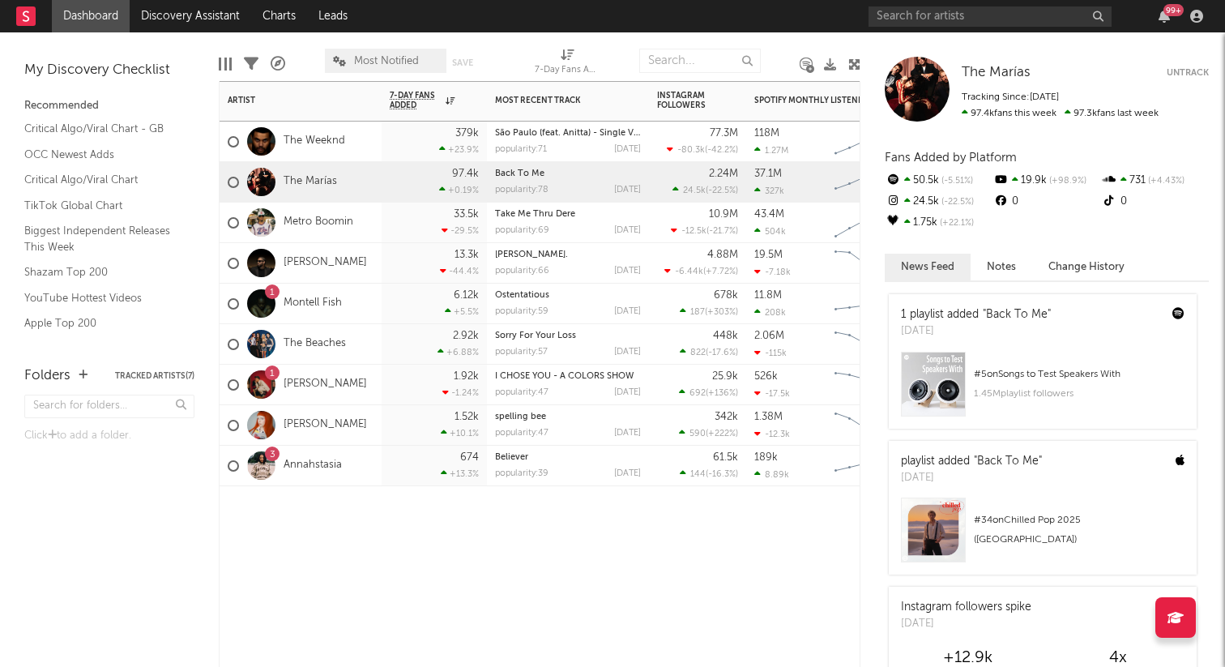
click at [1025, 69] on button "Untrack" at bounding box center [1187, 73] width 42 height 16
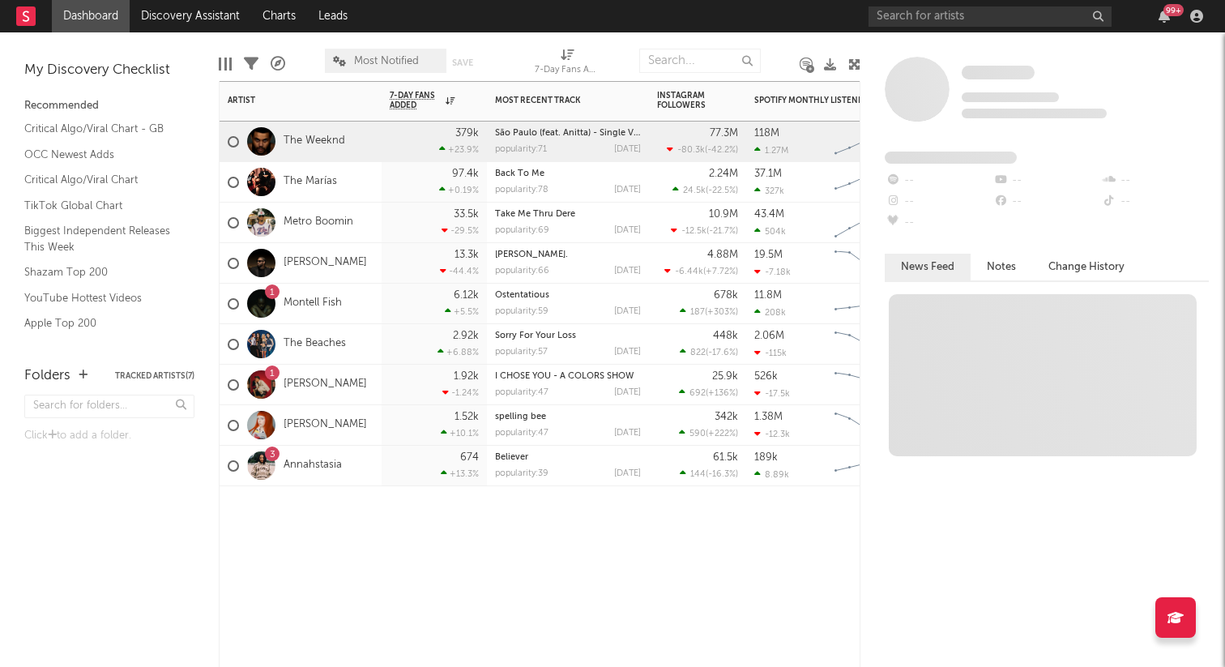
click at [386, 552] on div "Artist Notifications 7-Day Fans Added WoW % Change Most Recent Track Popularity…" at bounding box center [540, 374] width 642 height 586
click at [373, 144] on div "The Weeknd" at bounding box center [301, 142] width 162 height 41
click at [385, 573] on div "Artist Notifications 7-Day Fans Added WoW % Change Most Recent Track Popularity…" at bounding box center [540, 374] width 642 height 586
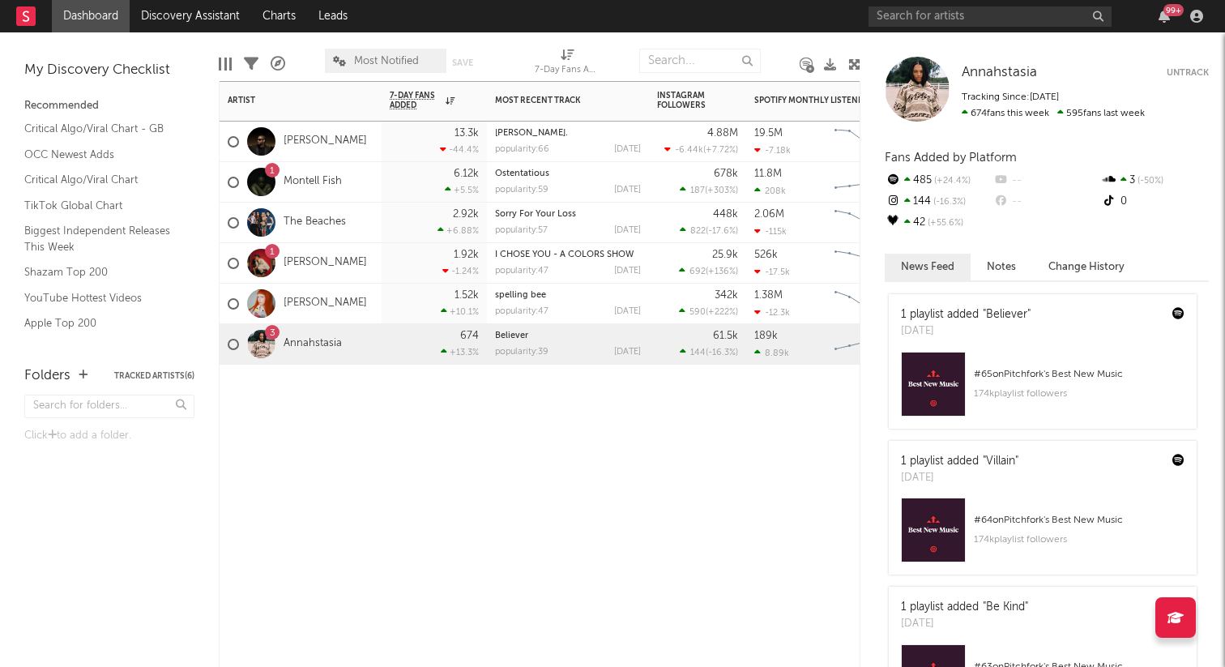
click at [357, 353] on div "3 Annahstasia" at bounding box center [301, 344] width 162 height 41
click at [316, 183] on link "Montell Fish" at bounding box center [313, 182] width 58 height 14
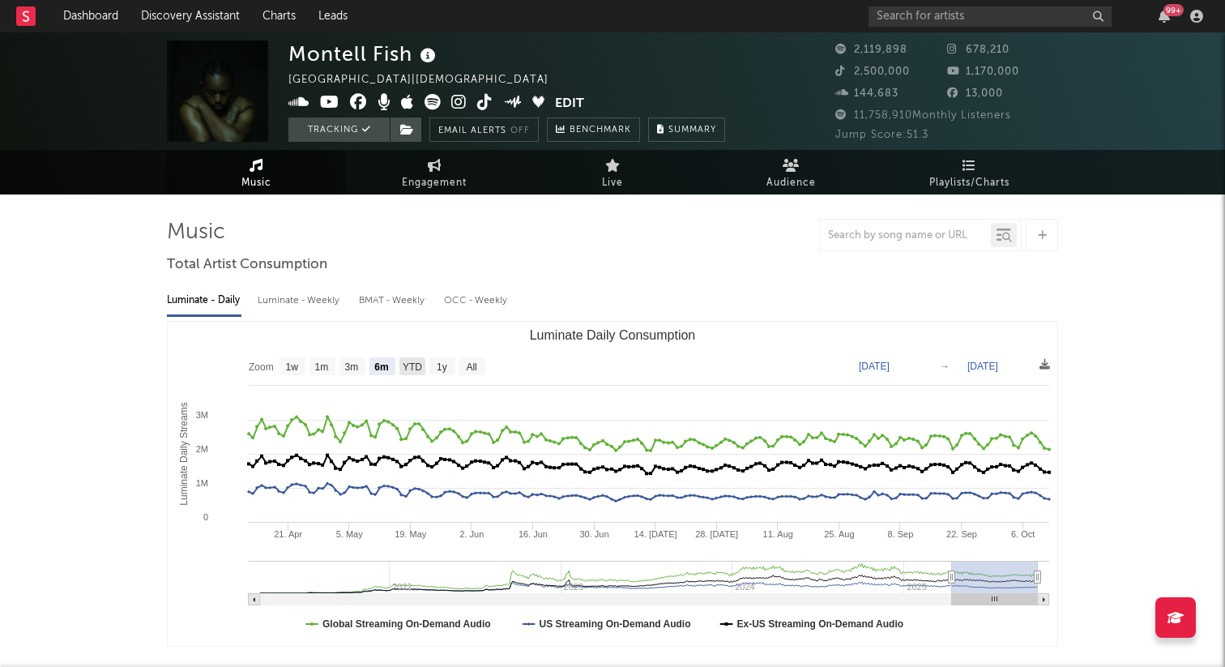
click at [410, 361] on text "YTD" at bounding box center [412, 366] width 19 height 11
select select "YTD"
type input "[DATE]"
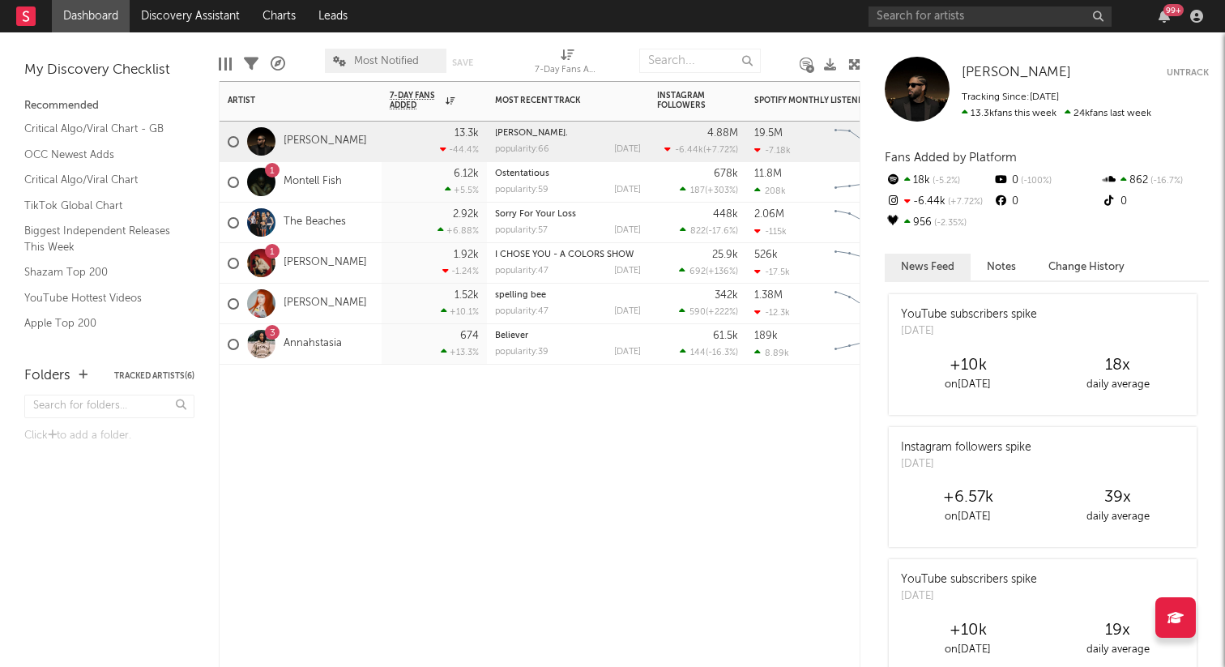
click at [301, 149] on div "[PERSON_NAME]" at bounding box center [297, 141] width 139 height 47
click at [300, 137] on link "[PERSON_NAME]" at bounding box center [325, 141] width 83 height 14
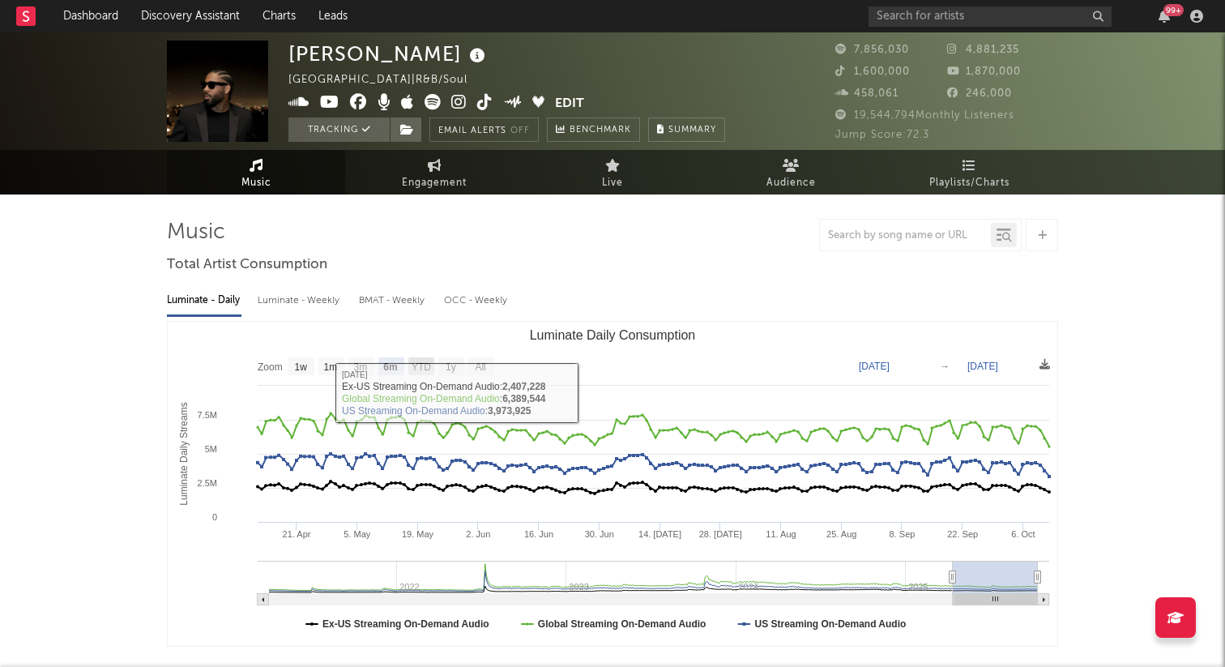
click at [421, 357] on rect "Luminate Daily Consumption" at bounding box center [421, 366] width 26 height 18
select select "YTD"
type input "[DATE]"
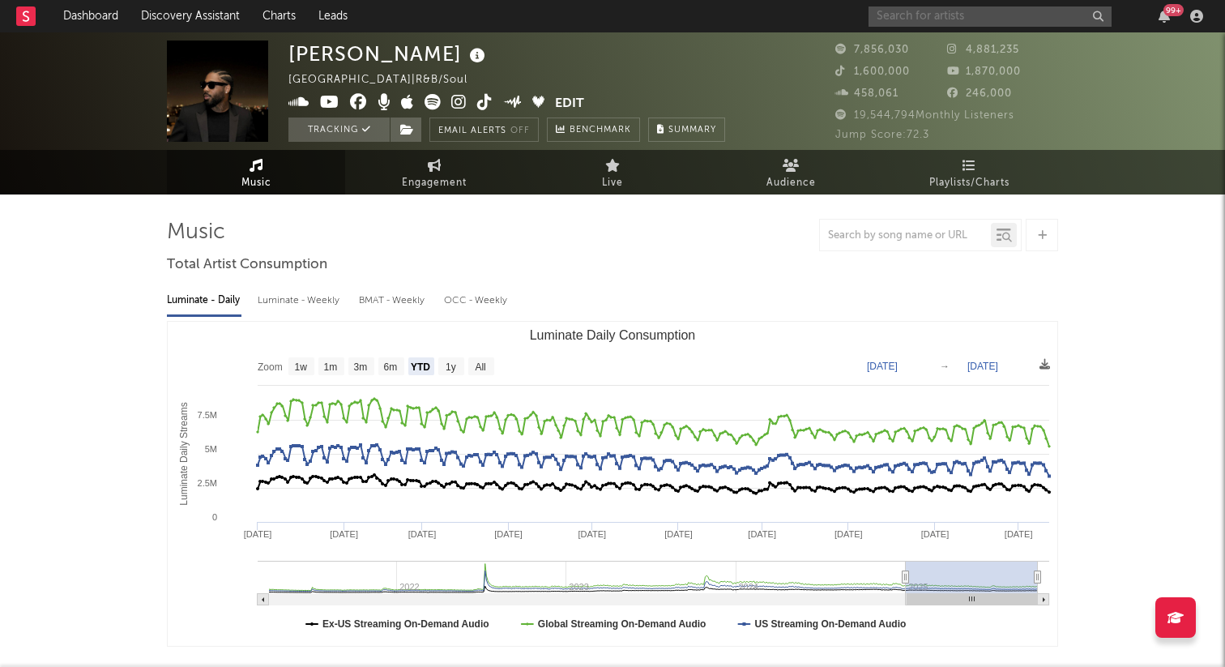
click at [927, 13] on input "text" at bounding box center [989, 16] width 243 height 20
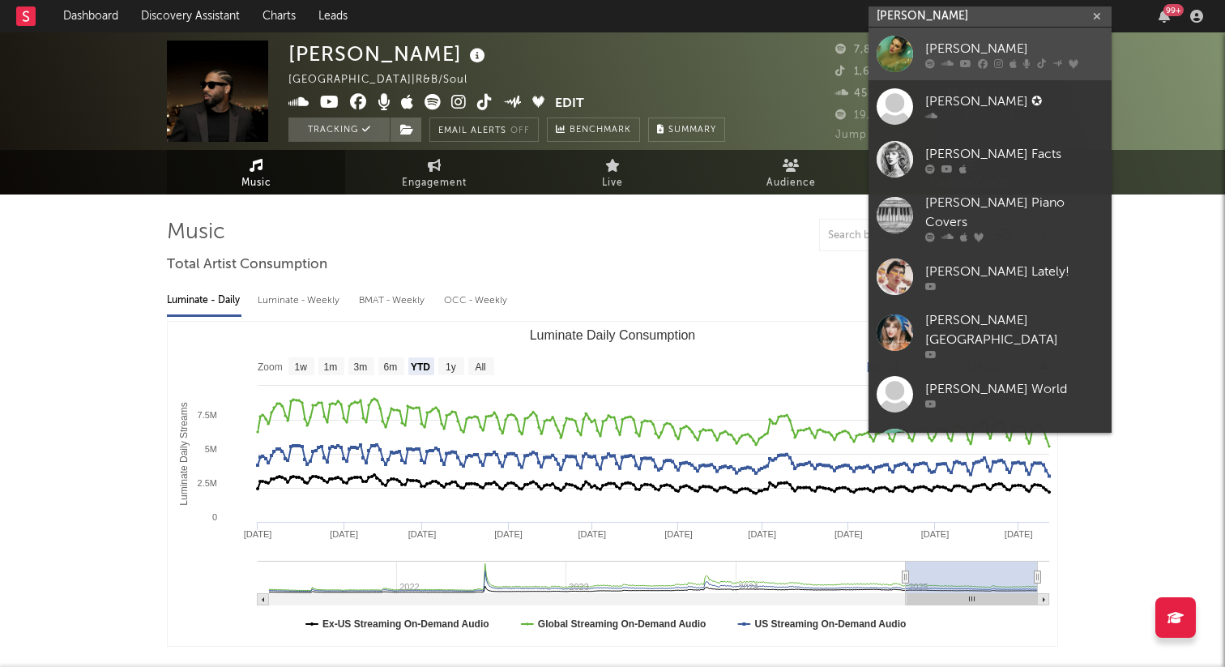
type input "taylor swift"
click at [953, 49] on div "Taylor Swift" at bounding box center [1014, 48] width 178 height 19
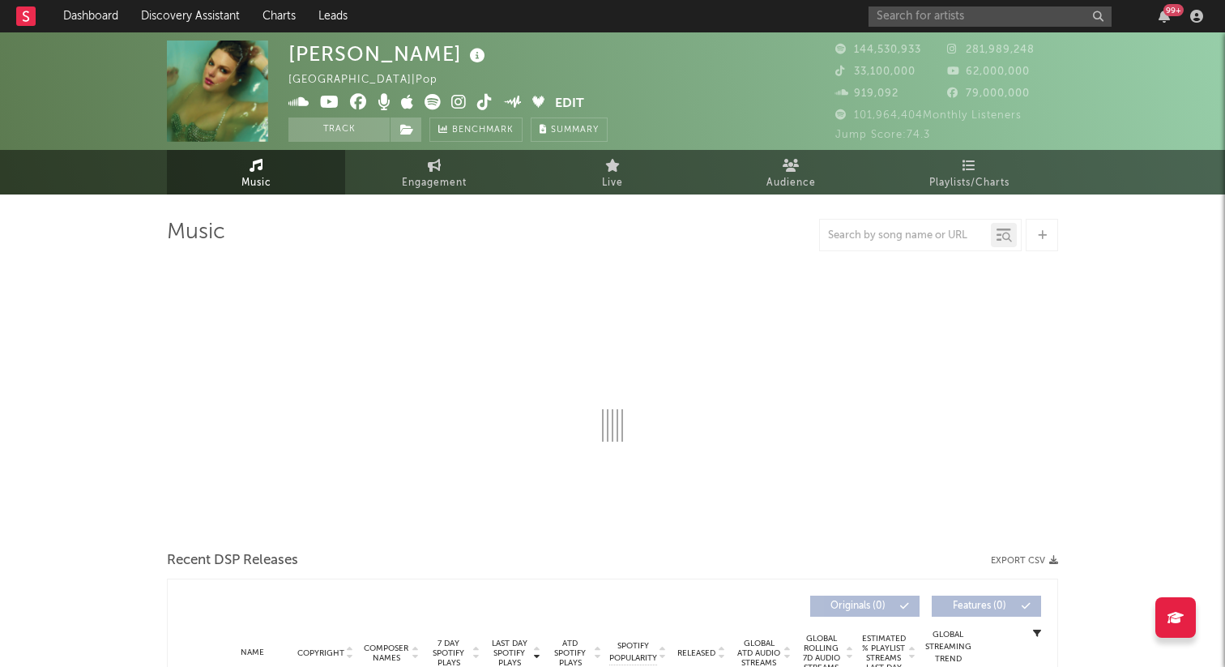
select select "6m"
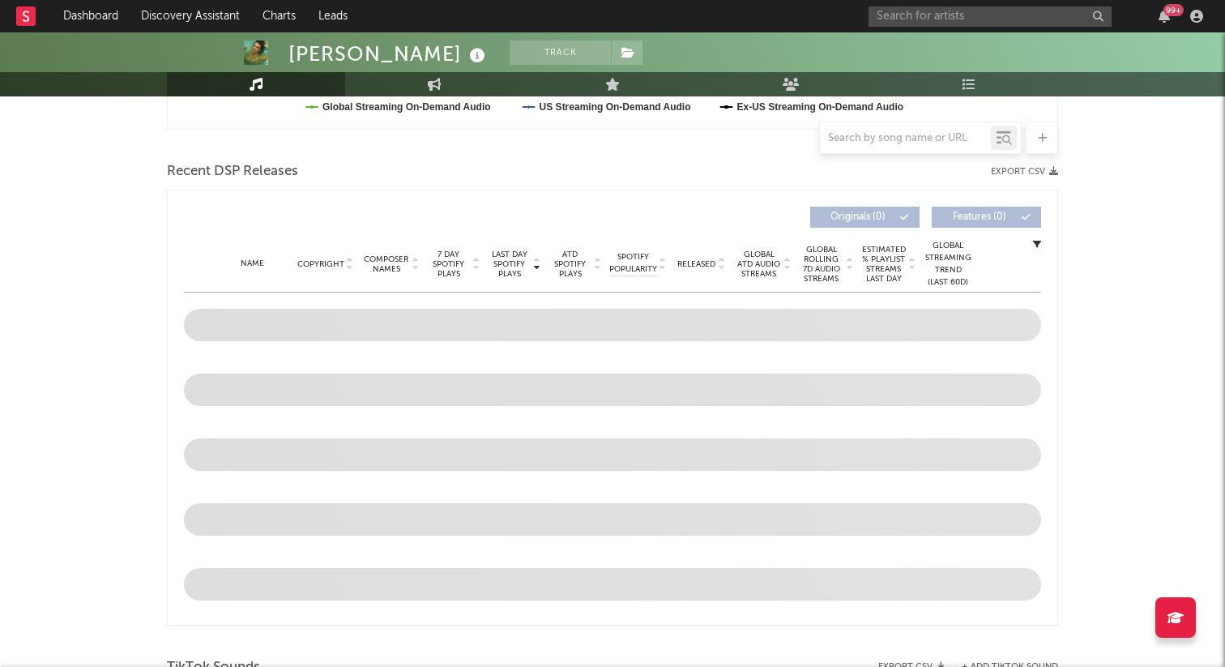
scroll to position [533, 0]
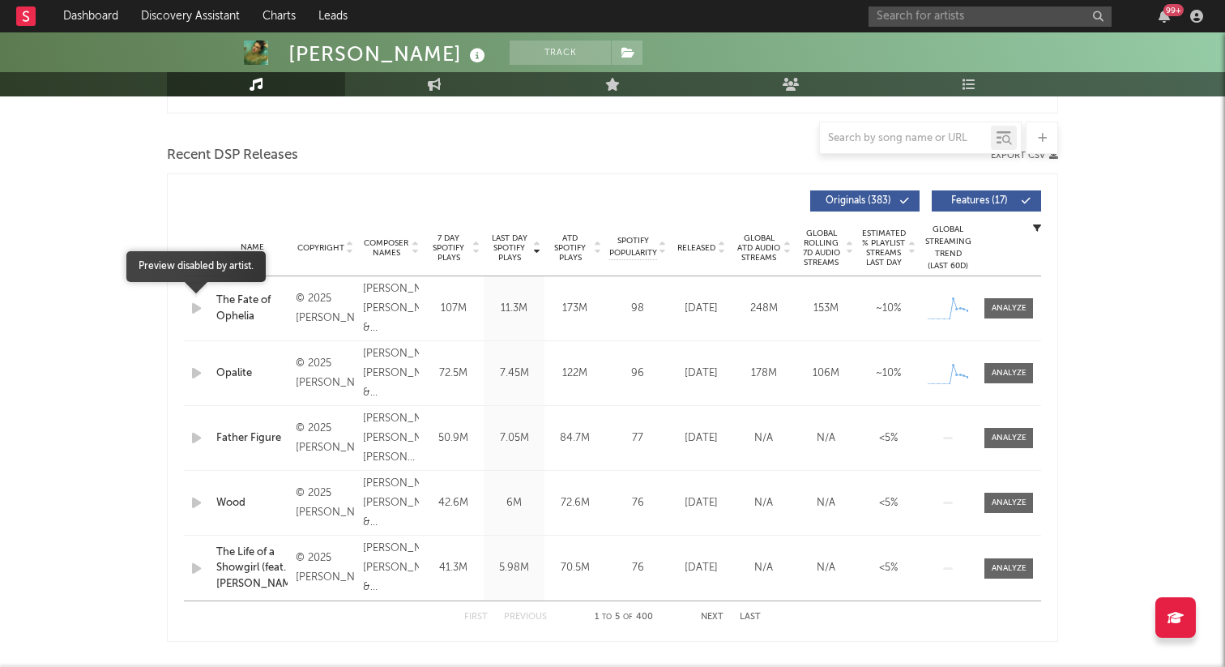
click at [194, 311] on icon "button" at bounding box center [196, 308] width 17 height 20
click at [198, 307] on icon "button" at bounding box center [196, 308] width 17 height 20
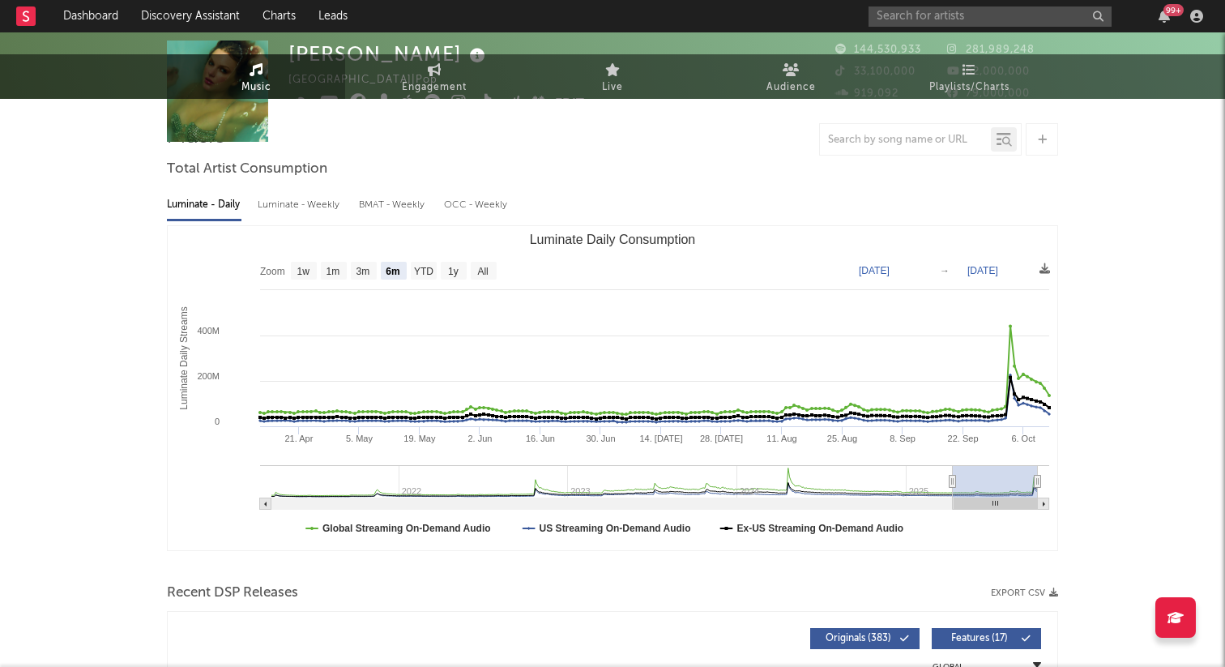
scroll to position [0, 0]
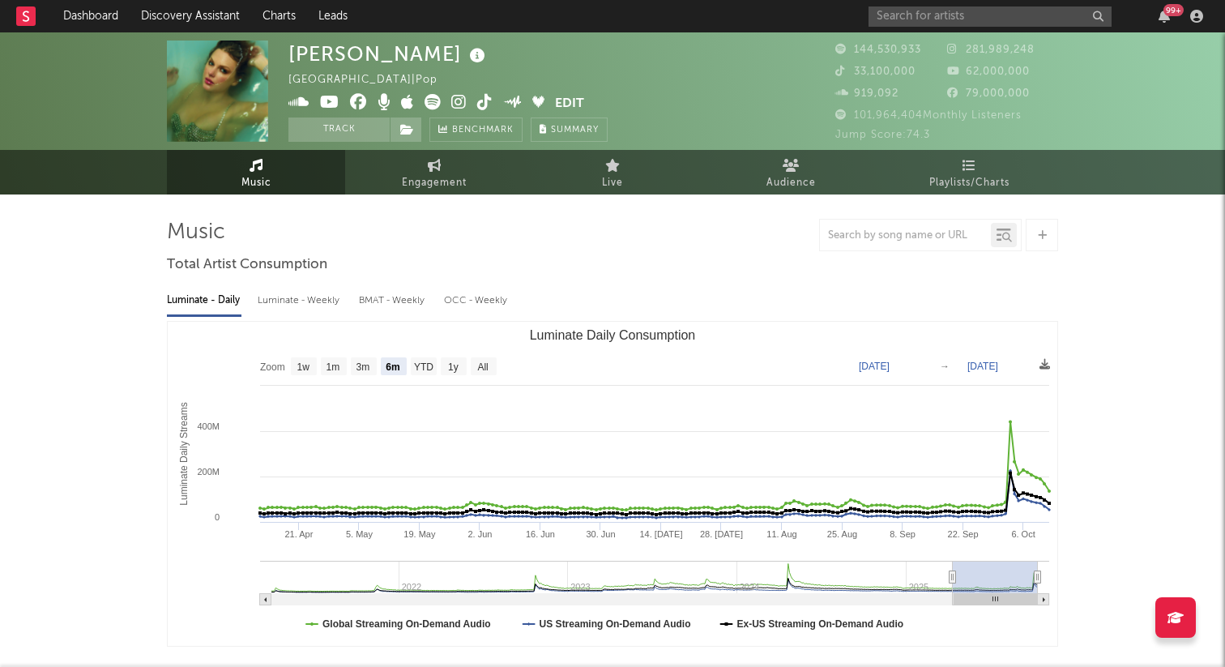
click at [28, 13] on rect at bounding box center [25, 15] width 19 height 19
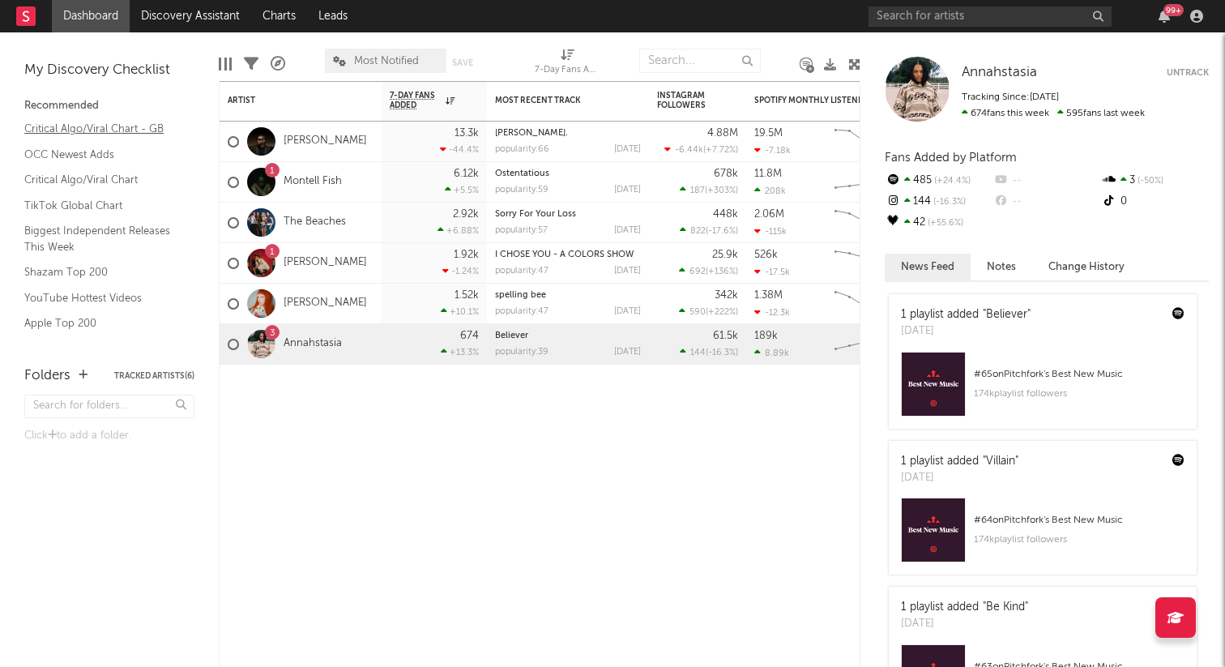
click at [138, 127] on link "Critical Algo/Viral Chart - GB" at bounding box center [101, 129] width 154 height 18
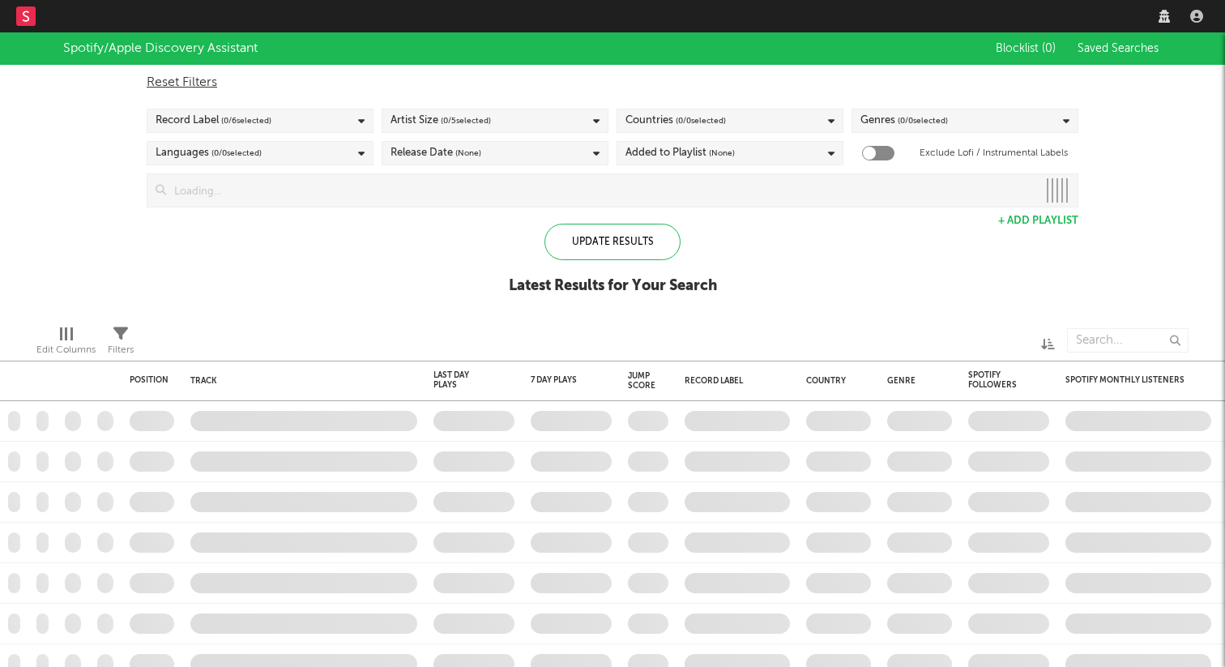
checkbox input "true"
